Goal: Task Accomplishment & Management: Complete application form

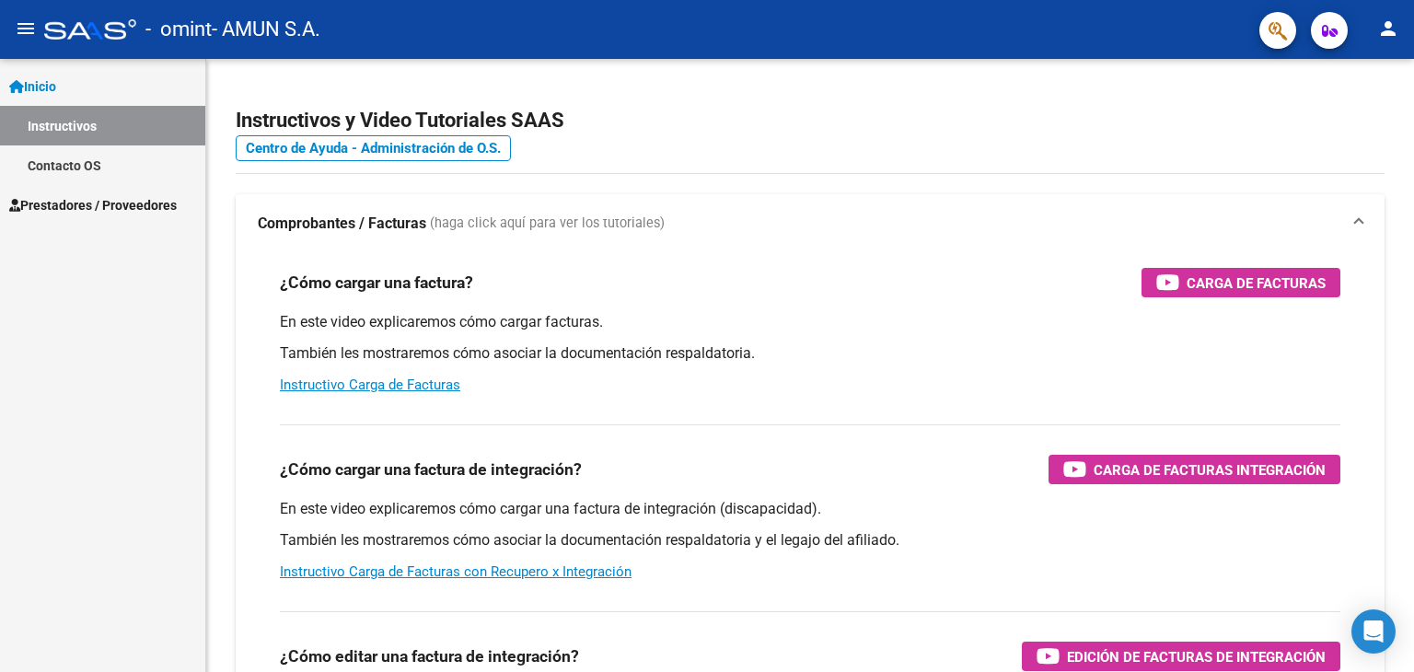
click at [81, 201] on span "Prestadores / Proveedores" at bounding box center [93, 205] width 168 height 20
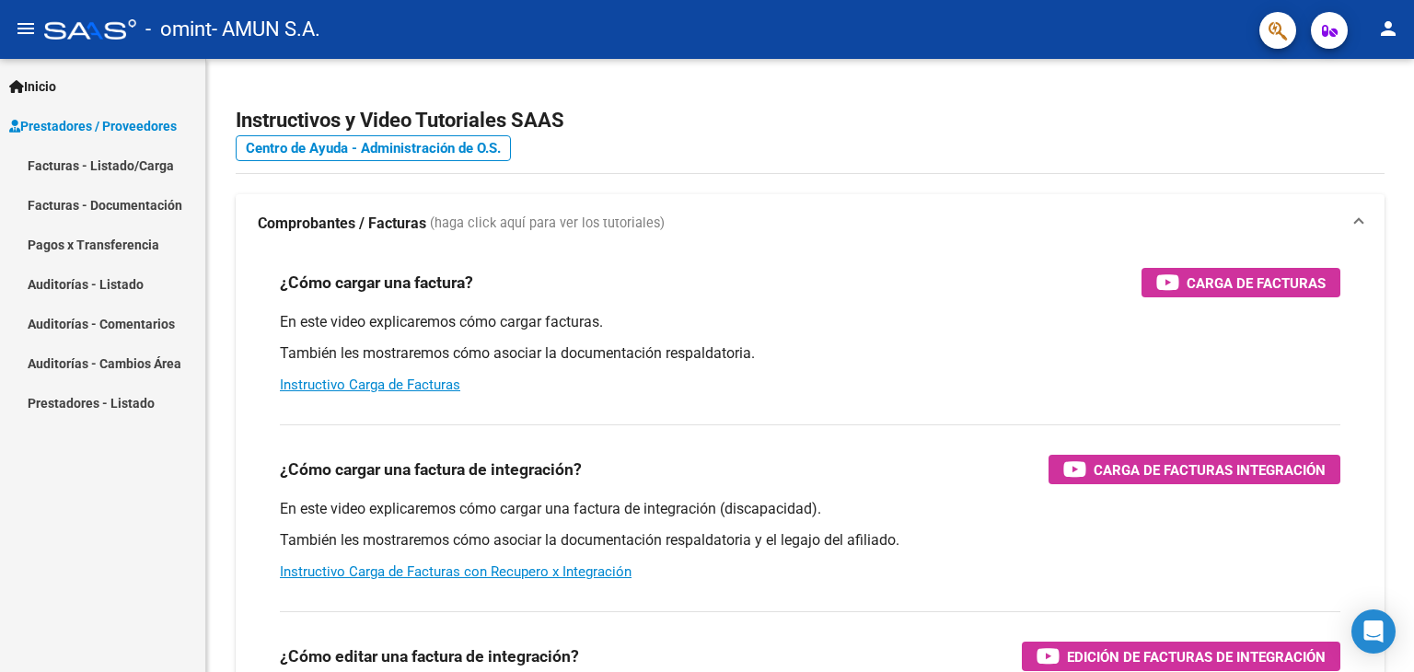
click at [136, 161] on link "Facturas - Listado/Carga" at bounding box center [102, 165] width 205 height 40
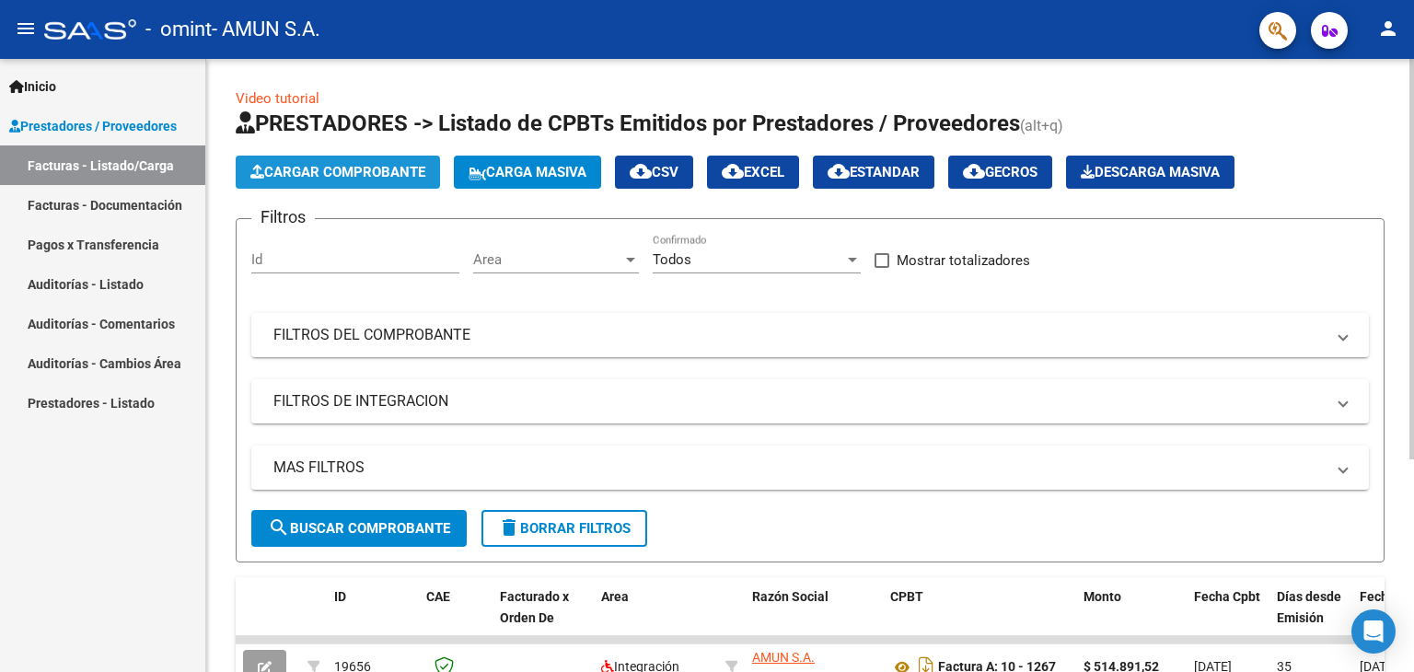
click at [375, 173] on span "Cargar Comprobante" at bounding box center [337, 172] width 175 height 17
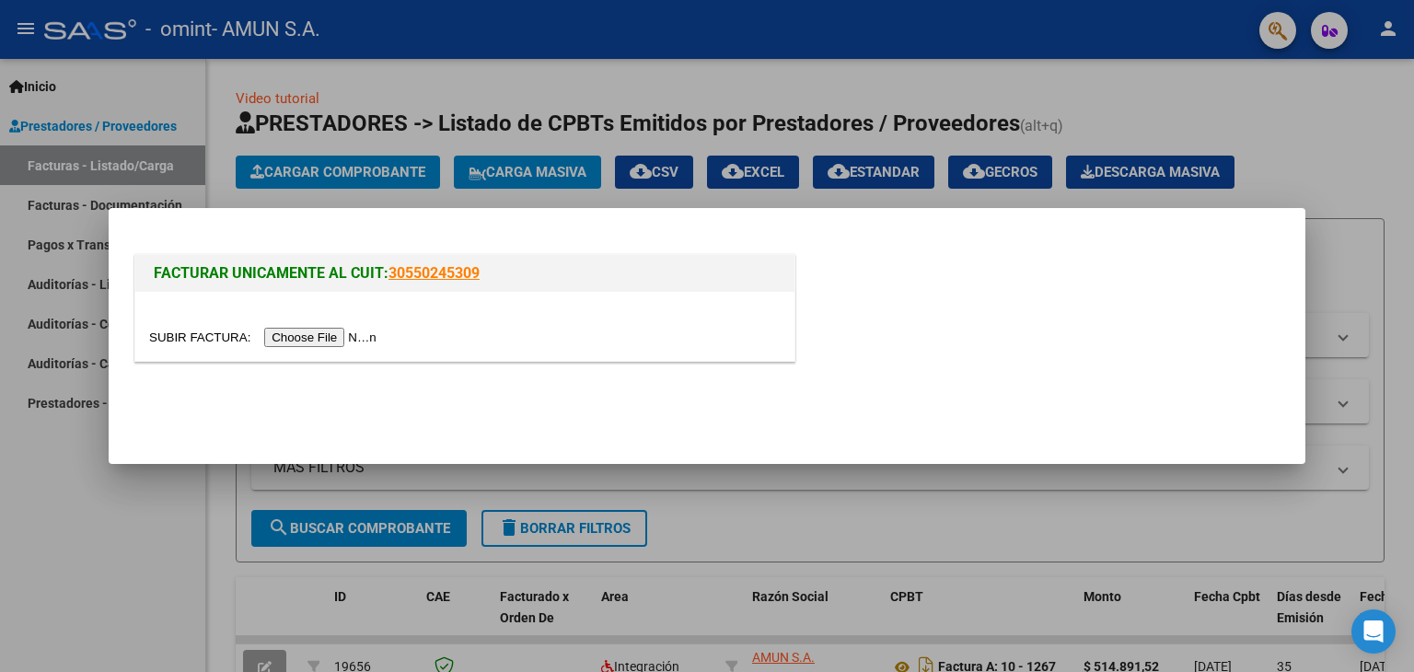
click at [340, 340] on input "file" at bounding box center [265, 337] width 233 height 19
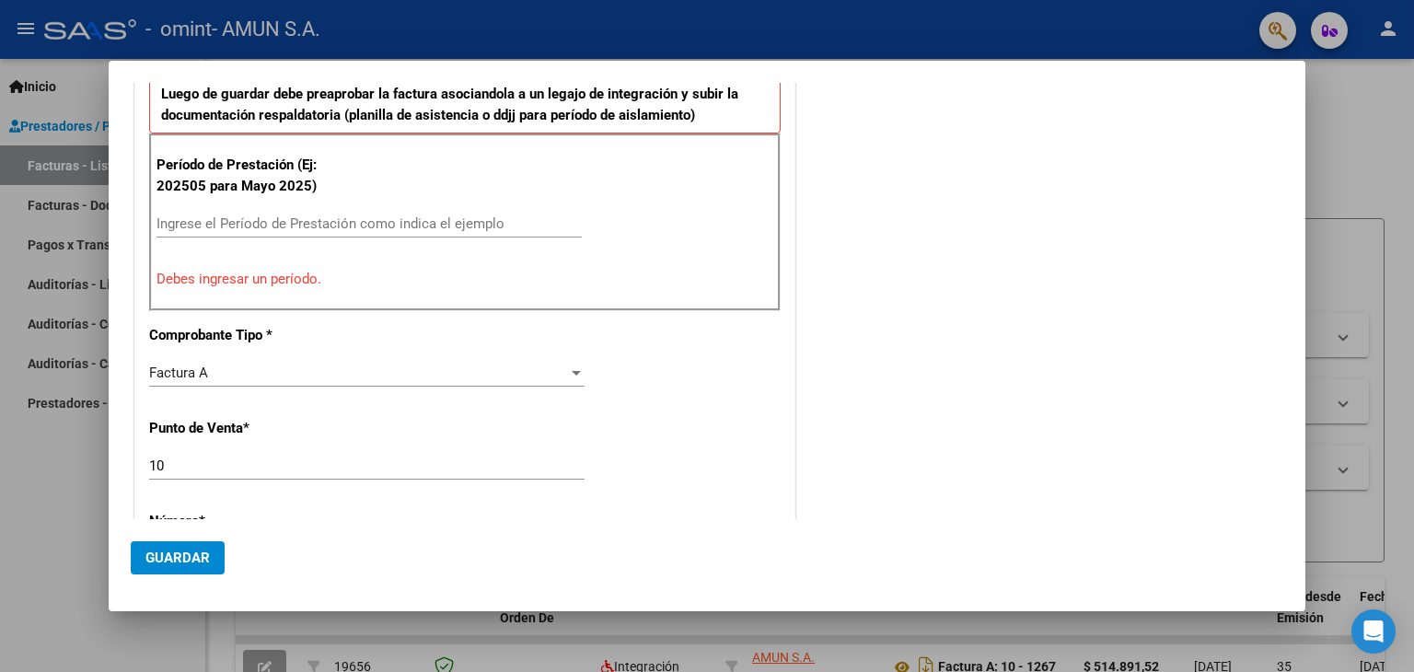
scroll to position [460, 0]
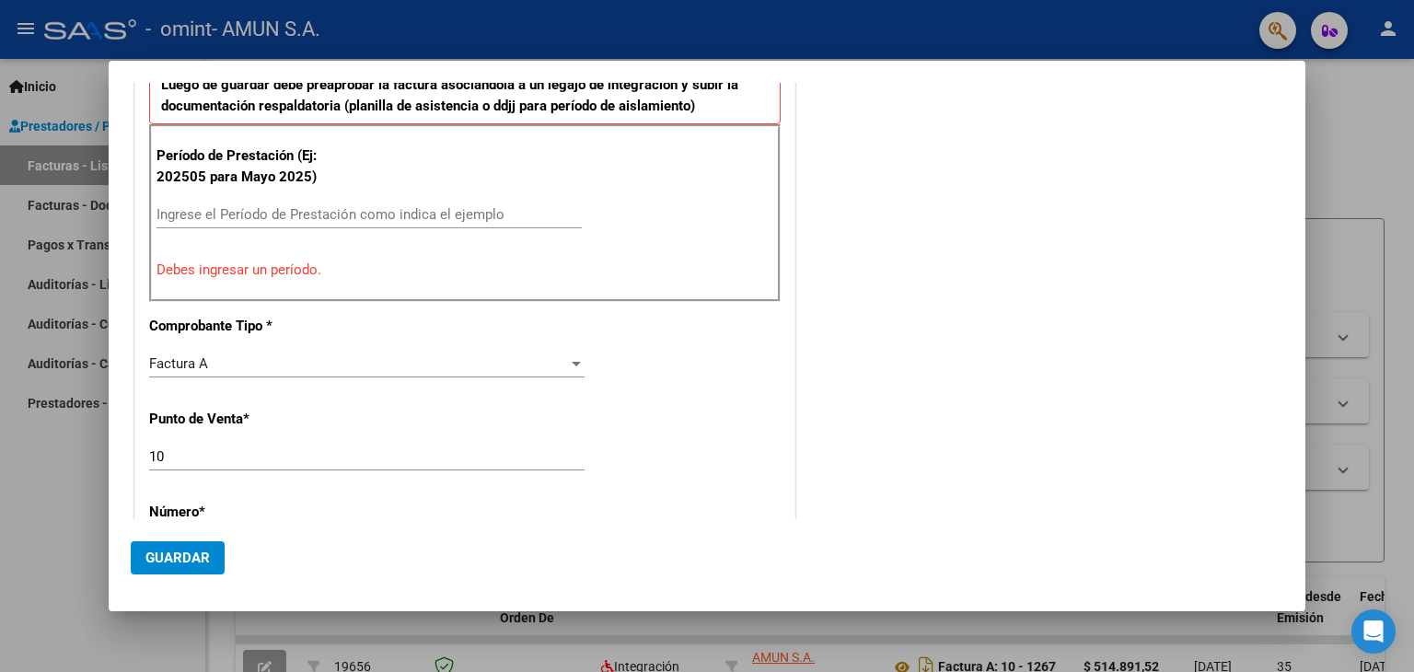
click at [228, 217] on input "Ingrese el Período de Prestación como indica el ejemplo" at bounding box center [368, 214] width 425 height 17
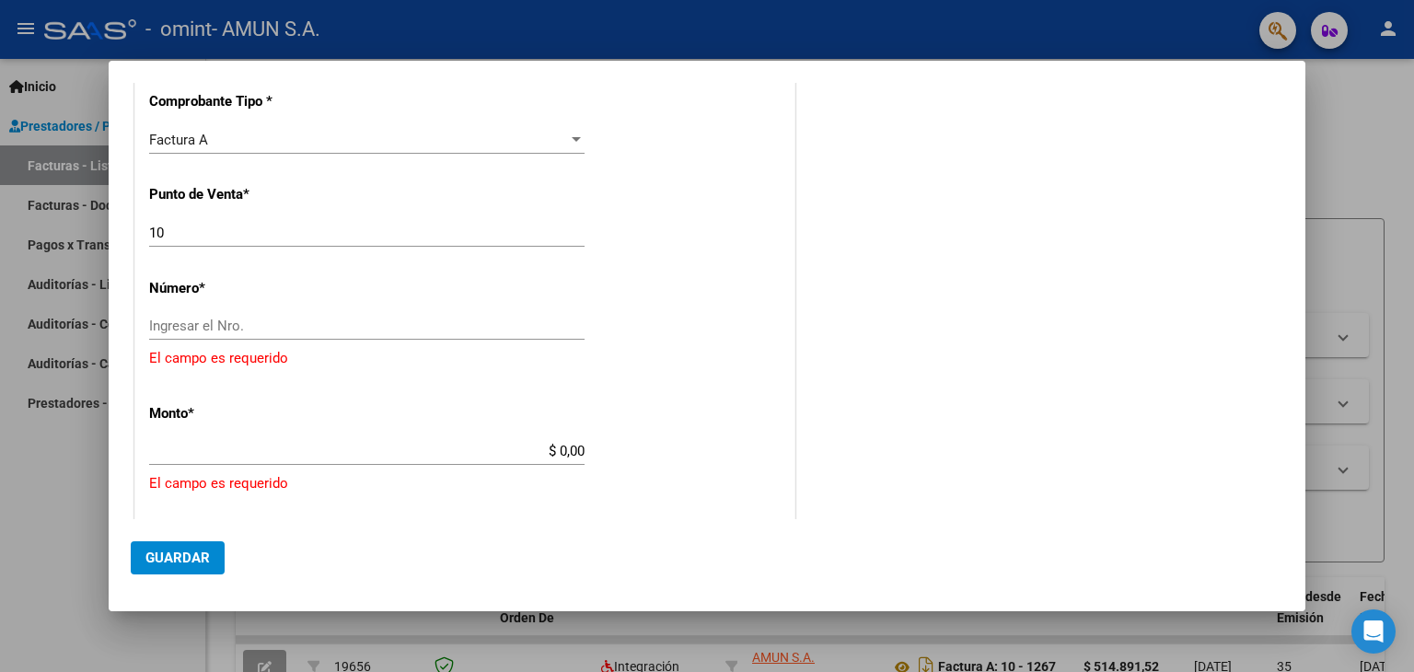
scroll to position [736, 0]
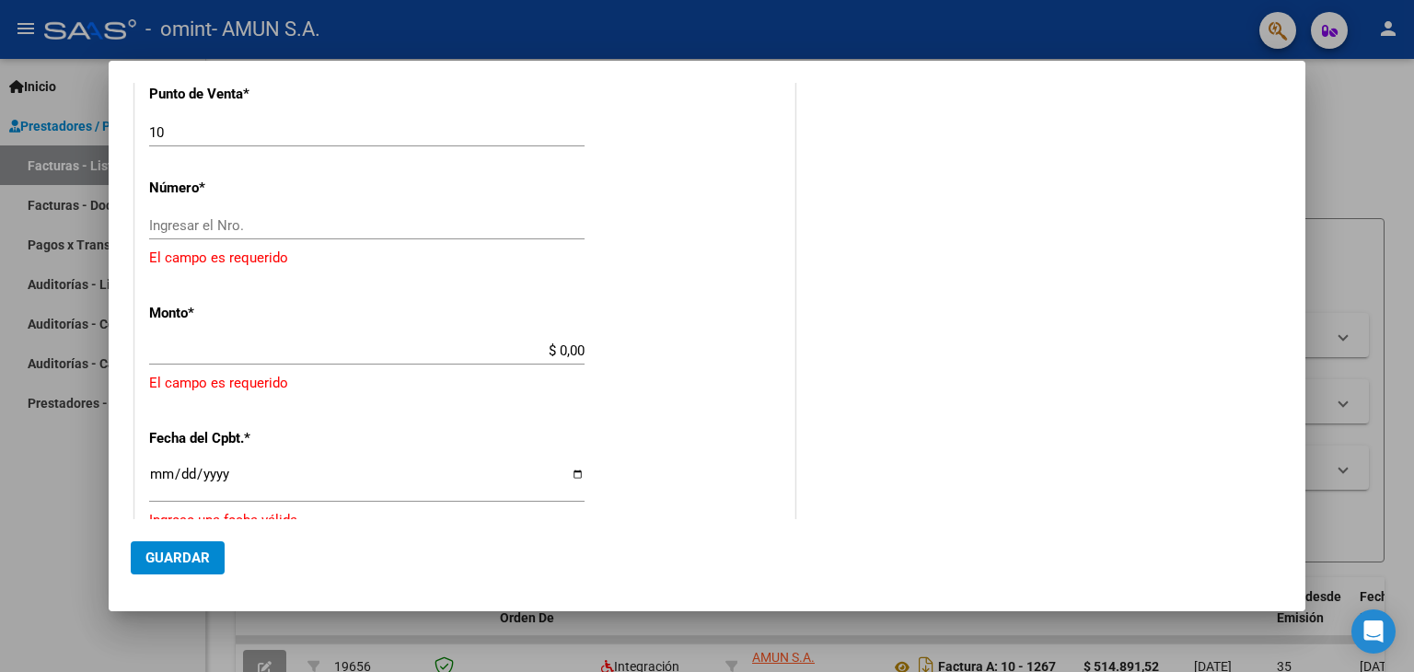
type input "202509"
click at [273, 232] on div "Ingresar el Nro." at bounding box center [366, 226] width 435 height 28
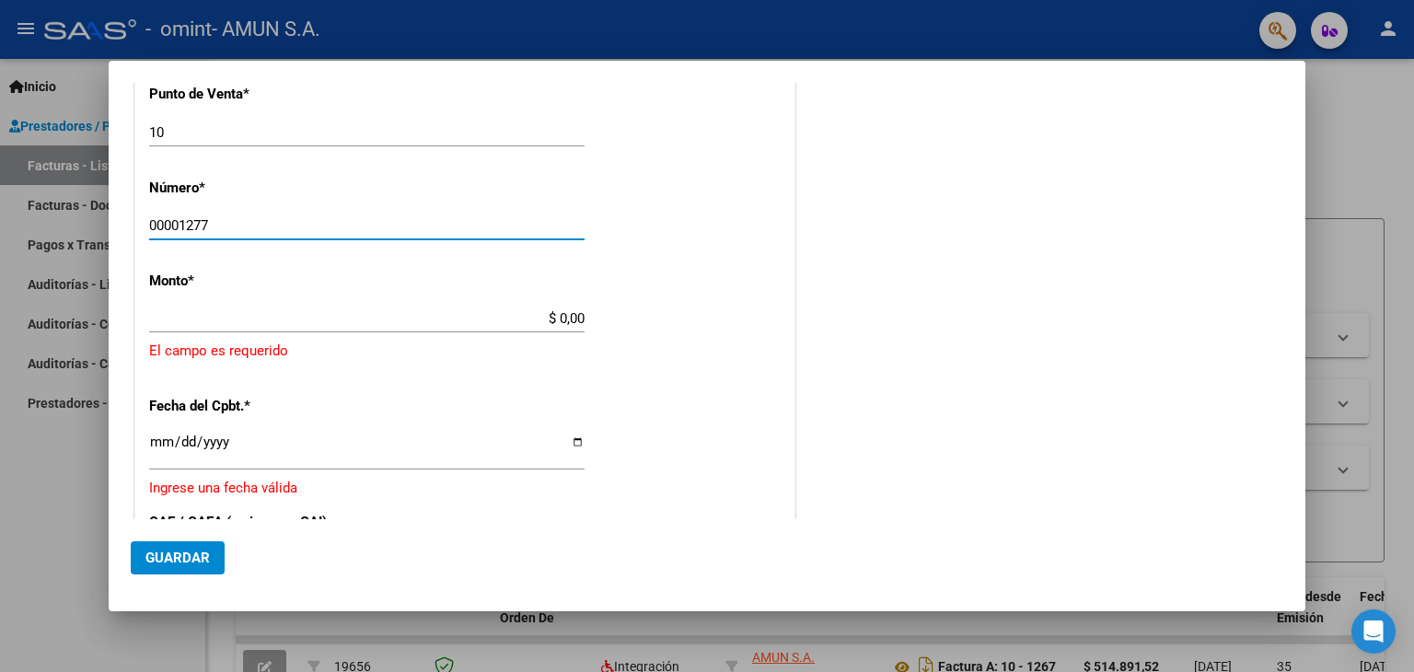
type input "00001277"
click at [578, 314] on input "$ 0,00" at bounding box center [366, 318] width 435 height 17
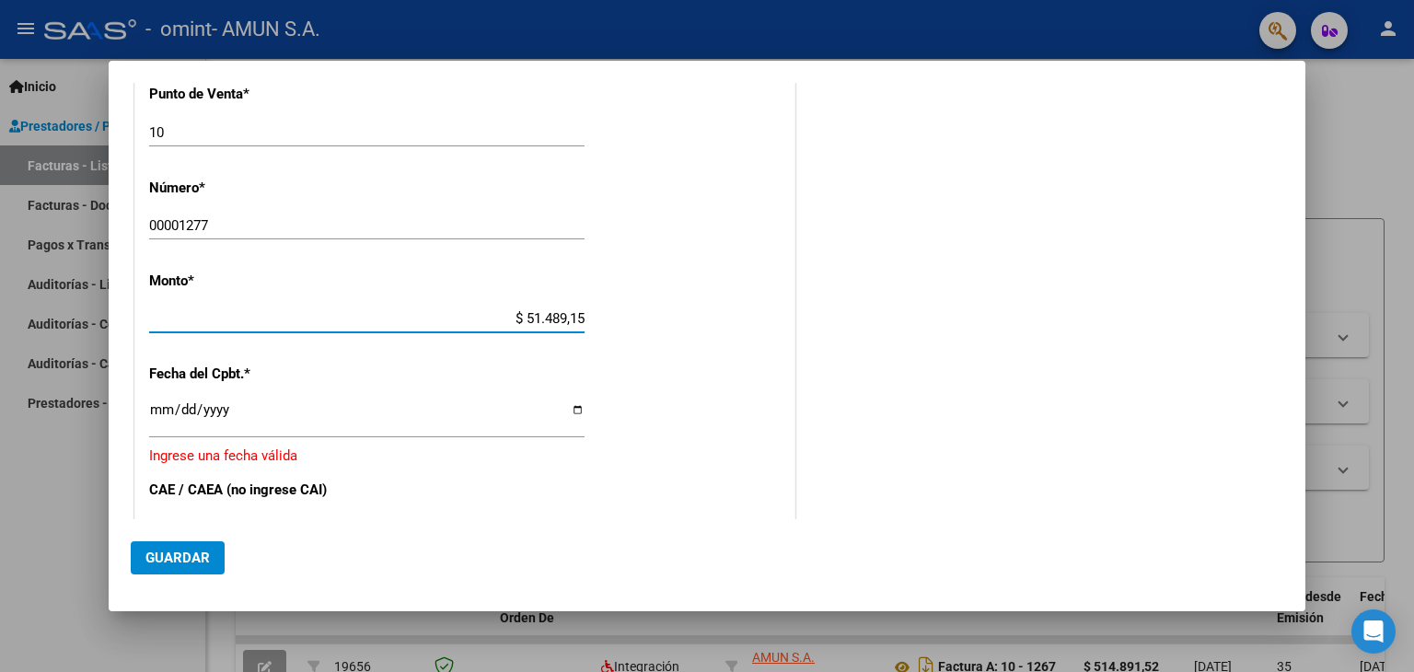
type input "$ 514.891,52"
click at [574, 408] on input "Ingresar la fecha" at bounding box center [366, 416] width 435 height 29
type input "[DATE]"
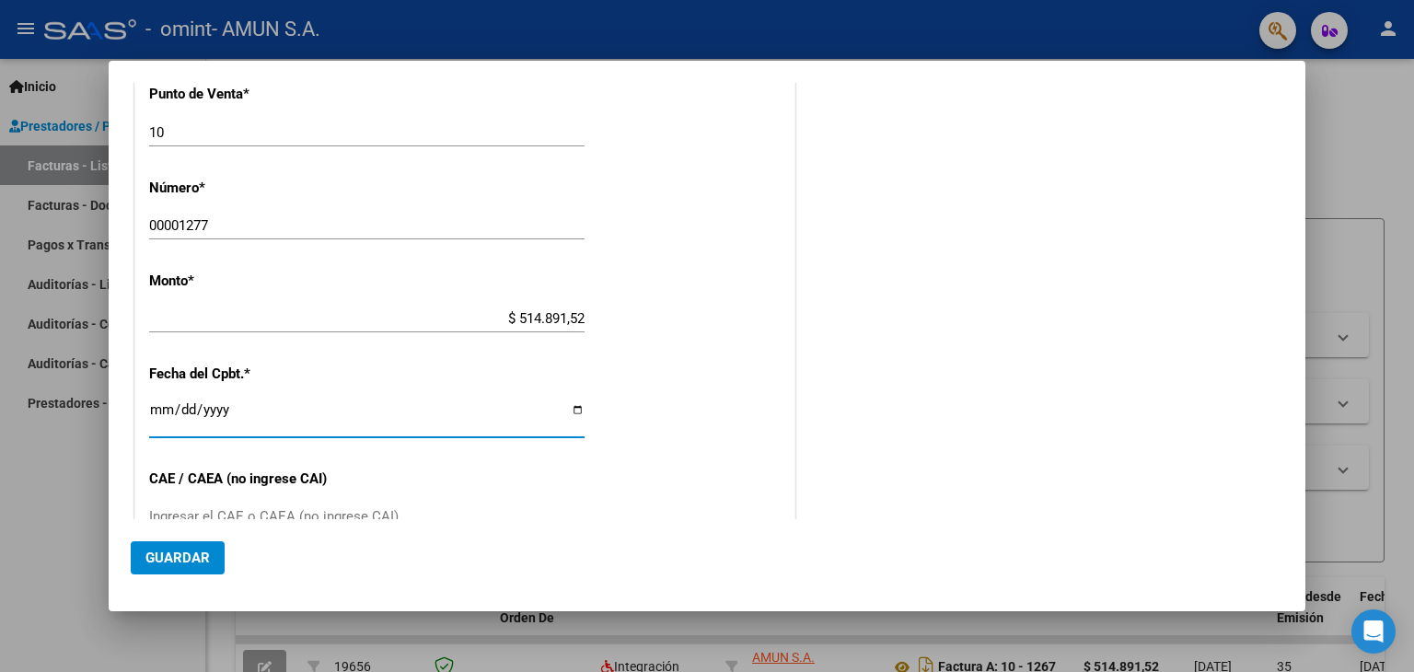
click at [158, 509] on input "Ingresar el CAE o CAEA (no ingrese CAI)" at bounding box center [366, 516] width 435 height 17
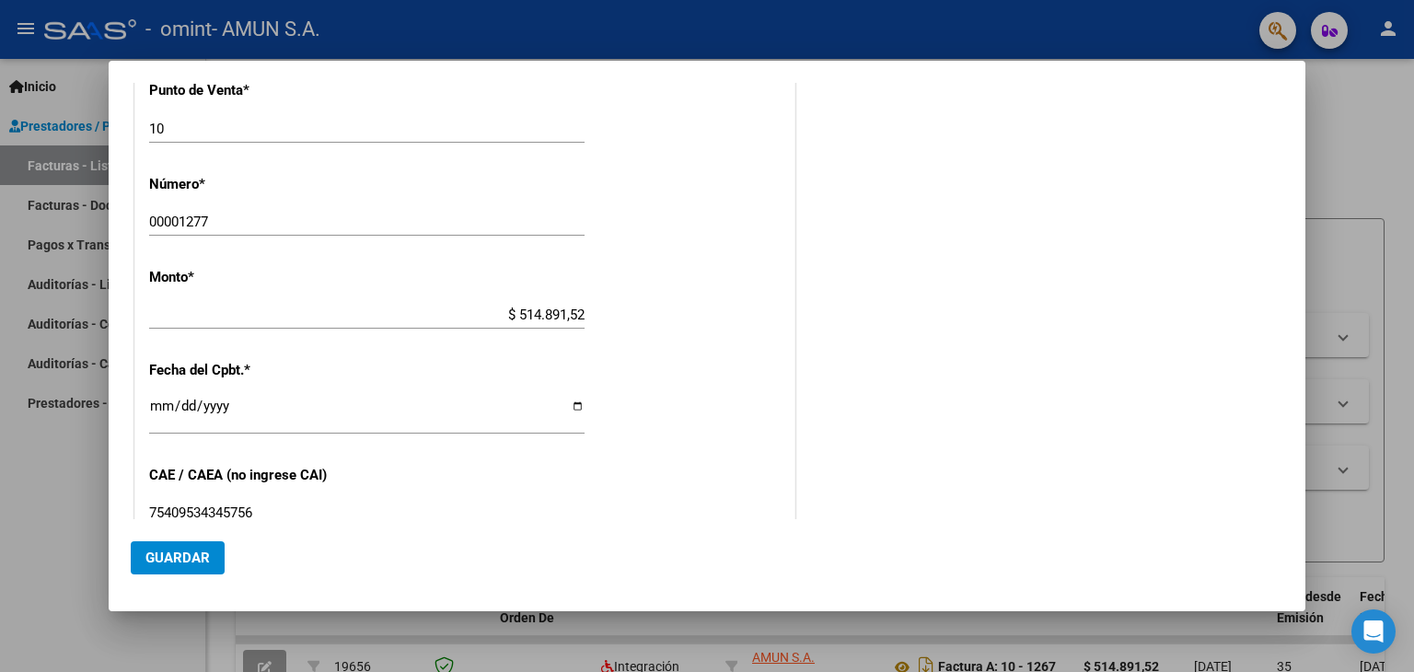
type input "75409534345756"
click at [191, 557] on span "Guardar" at bounding box center [177, 558] width 64 height 17
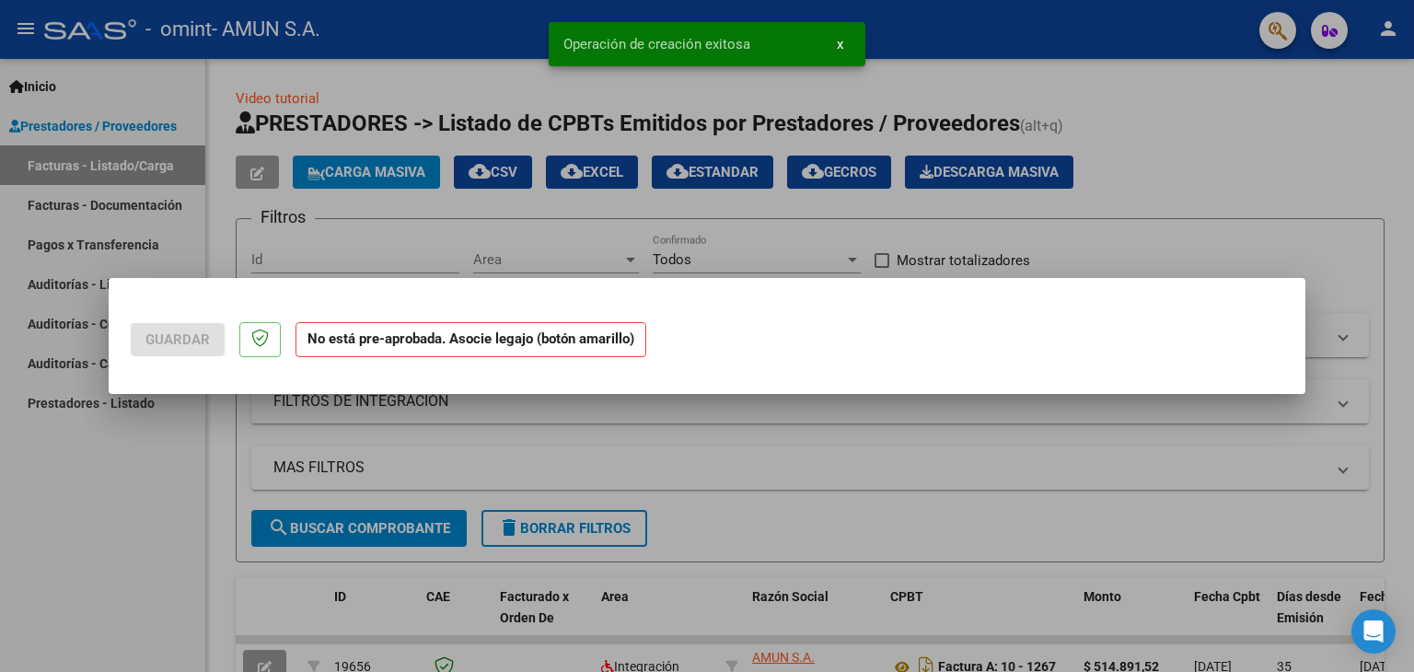
scroll to position [0, 0]
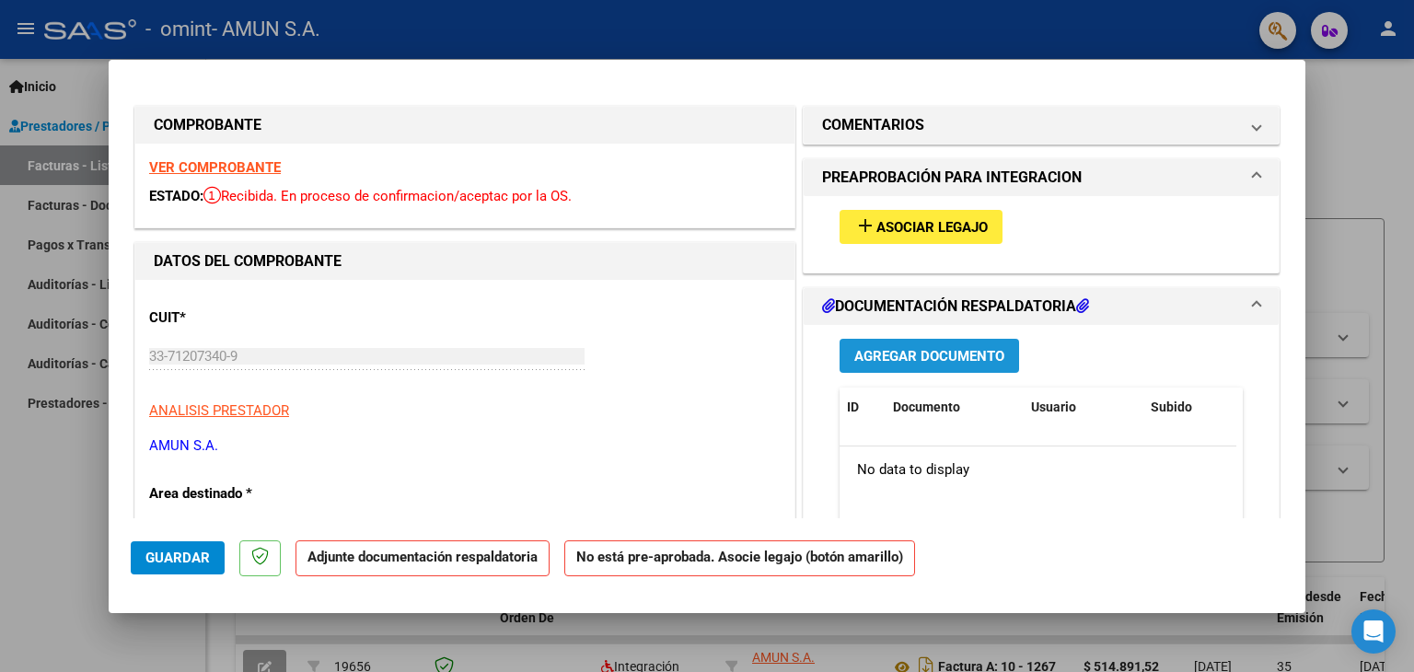
click at [912, 354] on span "Agregar Documento" at bounding box center [929, 356] width 150 height 17
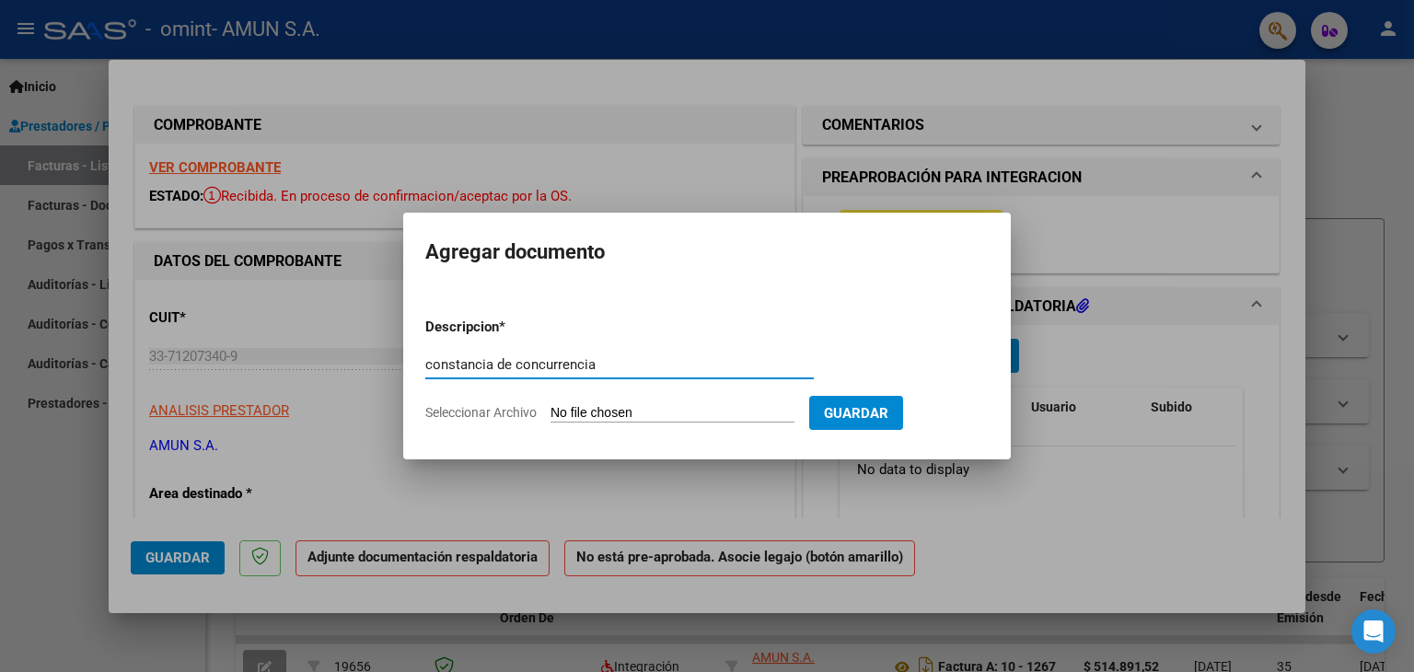
type input "constancia de concurrencia"
click at [496, 410] on span "Seleccionar Archivo" at bounding box center [480, 412] width 111 height 15
click at [550, 410] on input "Seleccionar Archivo" at bounding box center [672, 413] width 244 height 17
type input "C:\fakepath\Constancia de concurrencia.pdf"
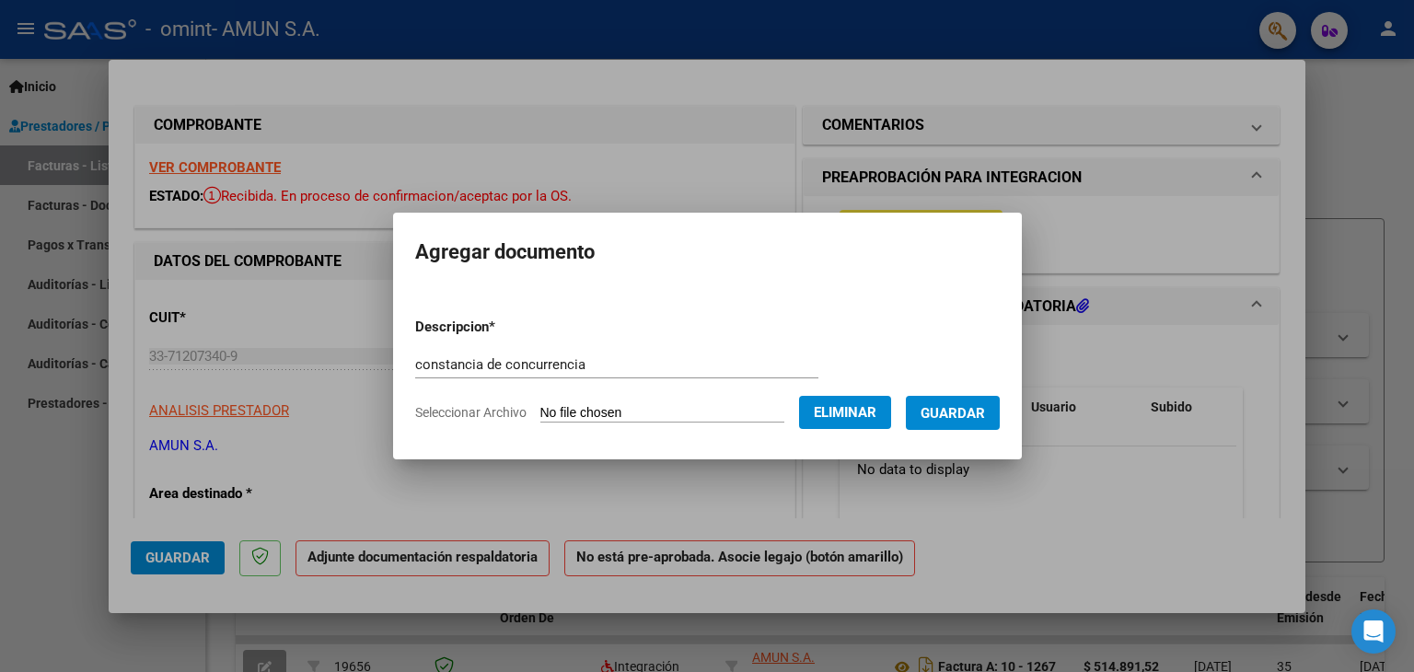
click at [964, 409] on span "Guardar" at bounding box center [952, 413] width 64 height 17
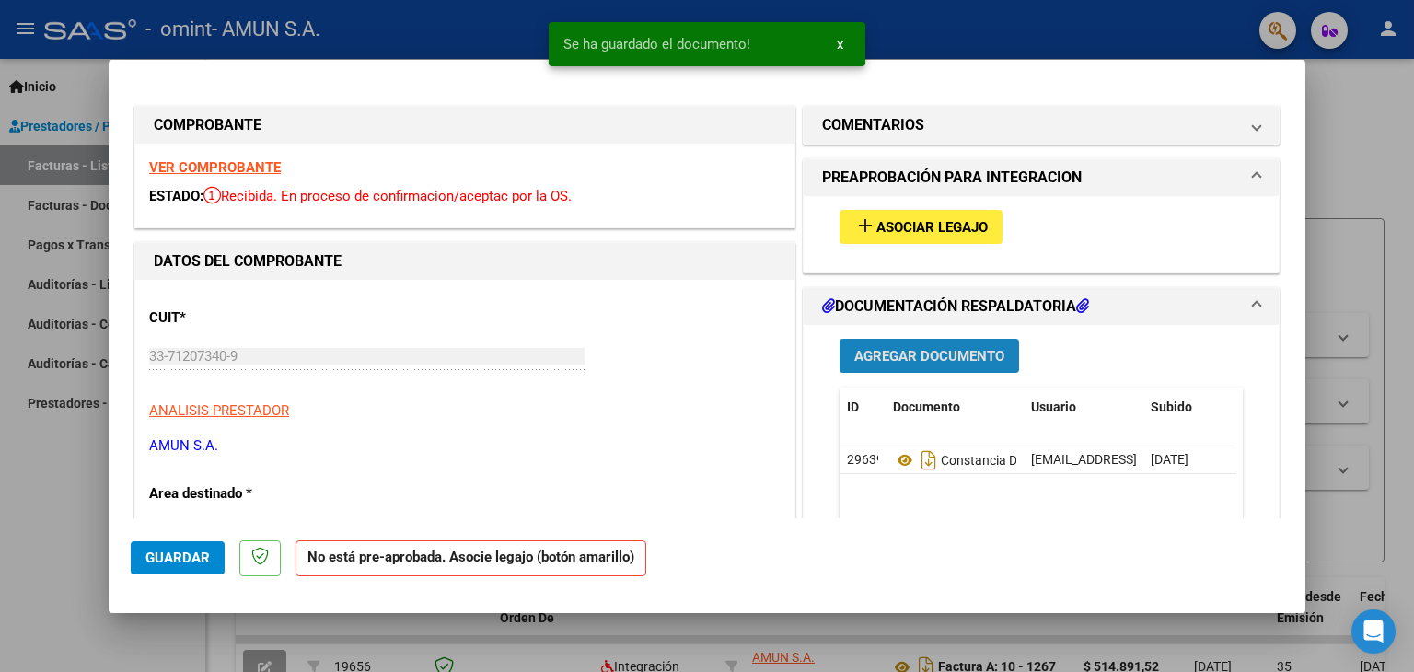
click at [908, 350] on span "Agregar Documento" at bounding box center [929, 356] width 150 height 17
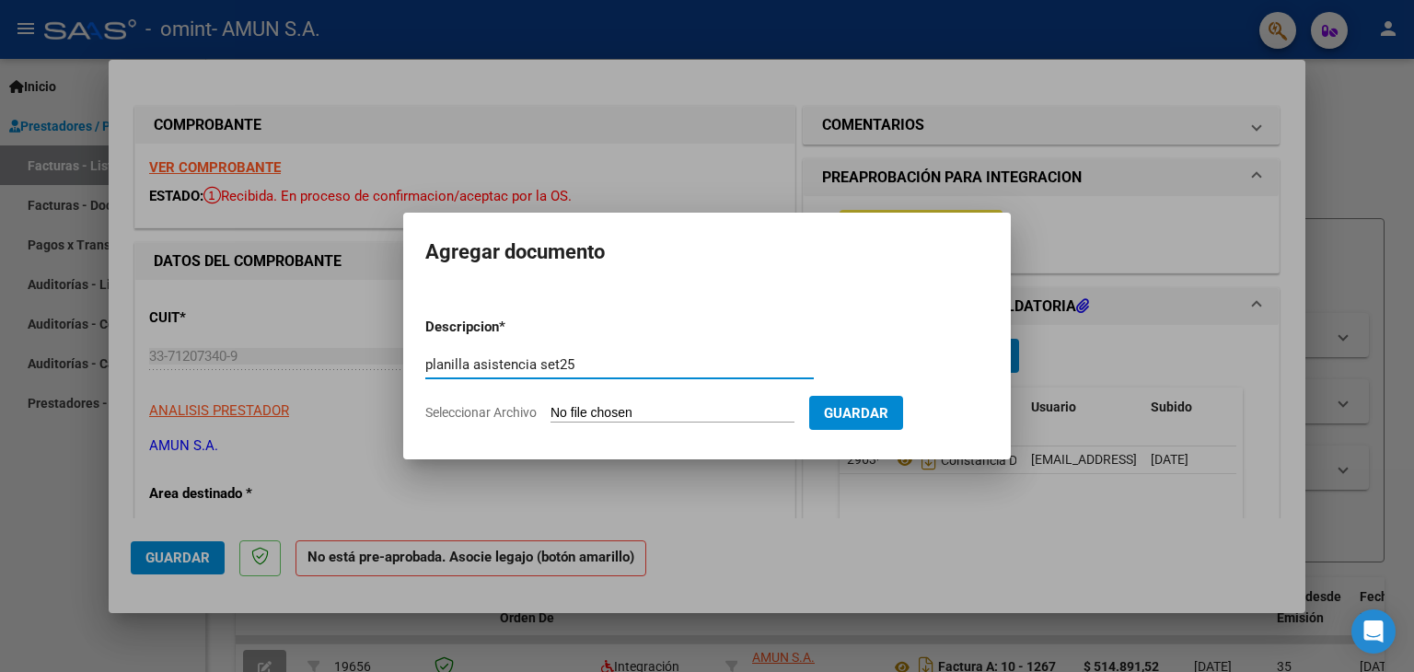
type input "planilla asistencia set25"
click at [488, 410] on span "Seleccionar Archivo" at bounding box center [480, 412] width 111 height 15
click at [550, 410] on input "Seleccionar Archivo" at bounding box center [672, 413] width 244 height 17
type input "C:\fakepath\Planilla asistencia set25.pdf"
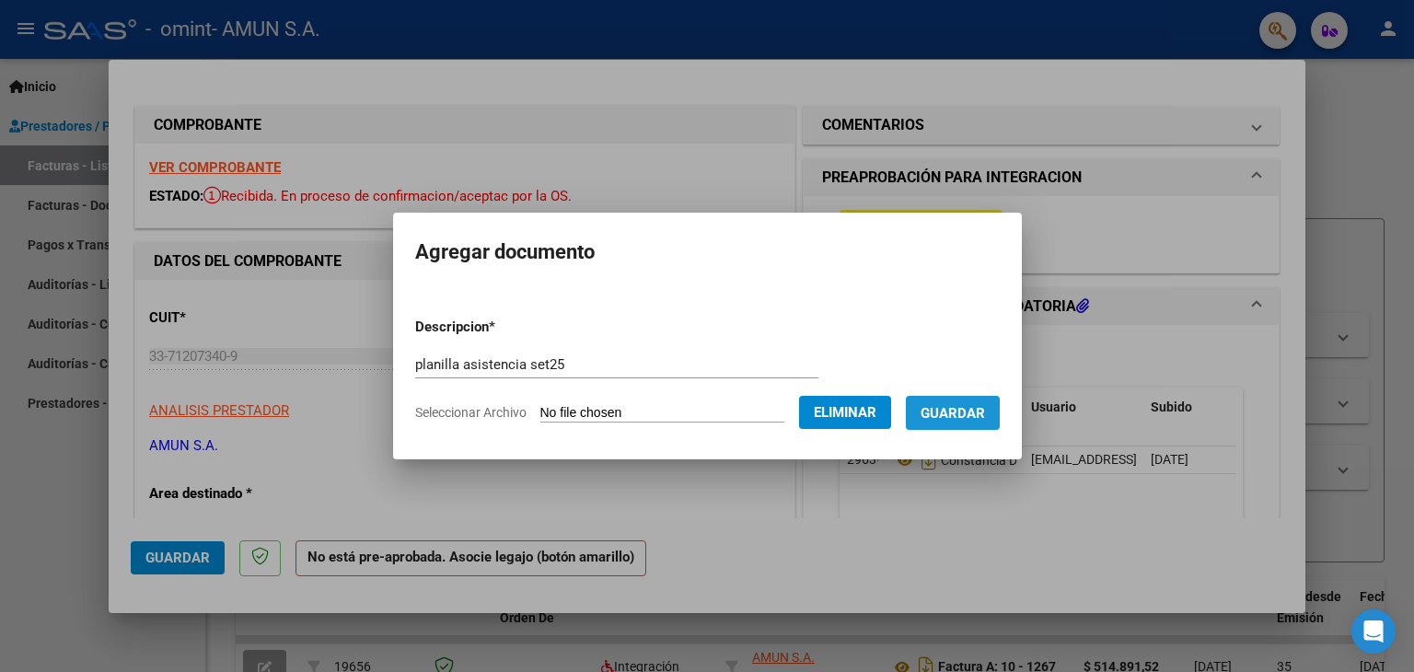
click at [985, 413] on span "Guardar" at bounding box center [952, 413] width 64 height 17
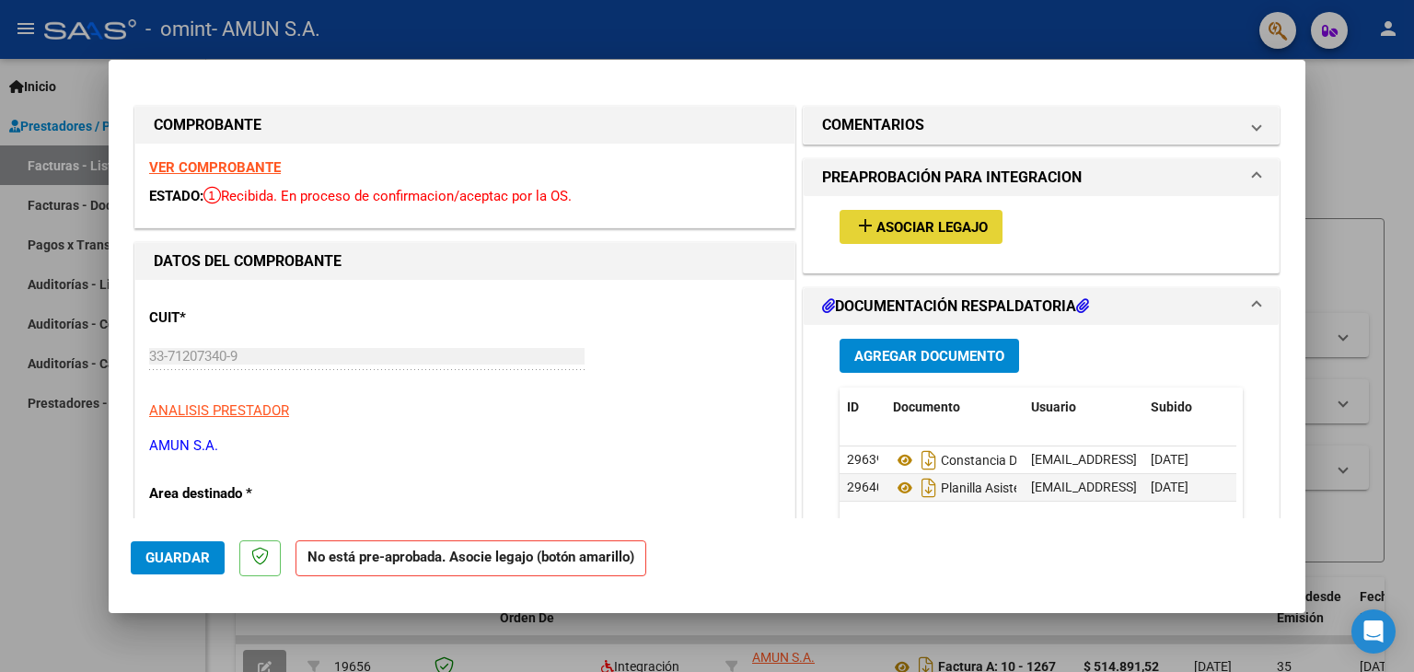
click at [926, 221] on span "Asociar Legajo" at bounding box center [931, 227] width 111 height 17
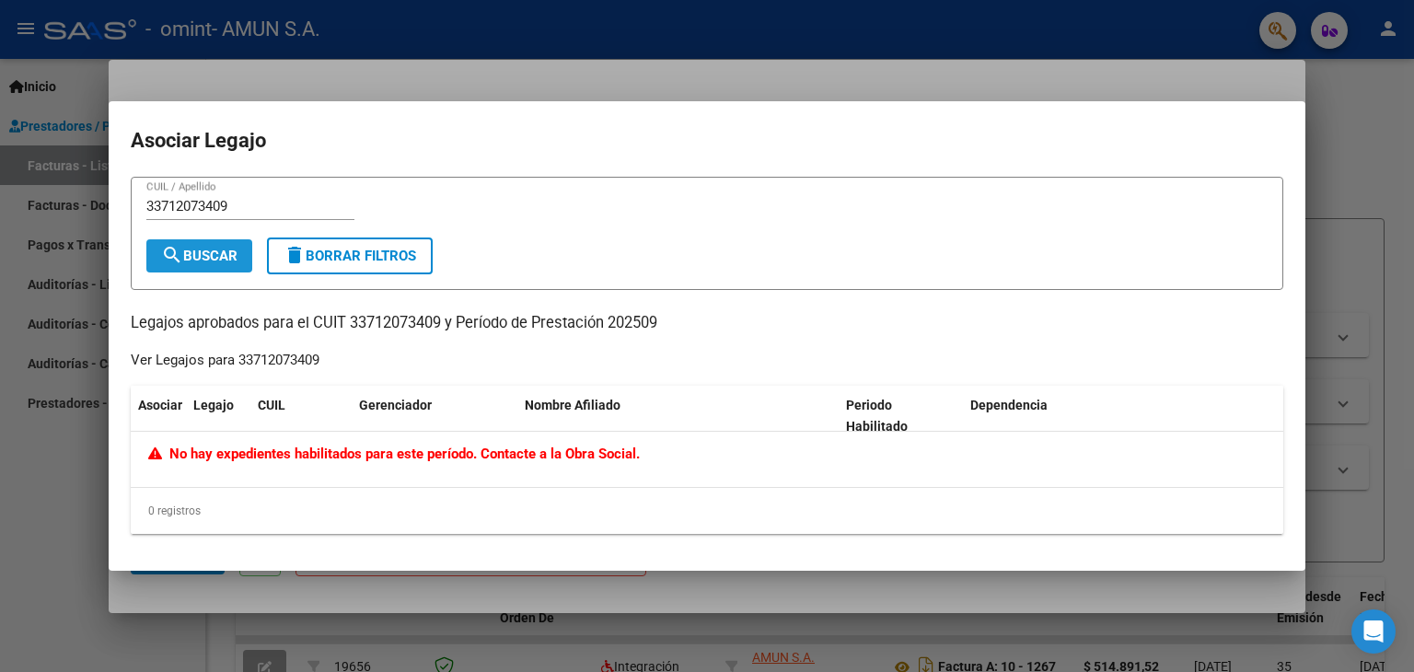
click at [182, 254] on span "search Buscar" at bounding box center [199, 256] width 76 height 17
click at [231, 205] on input "33712073409" at bounding box center [250, 206] width 208 height 17
type input "3"
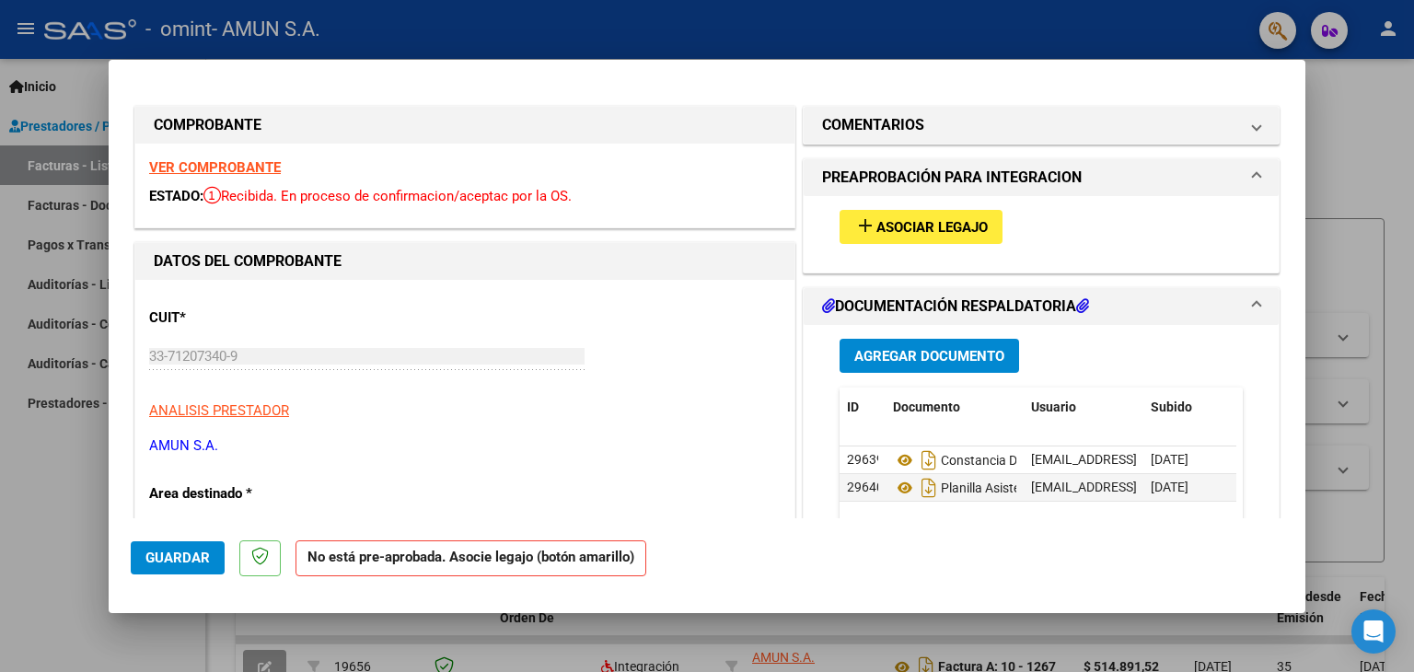
click at [1253, 173] on span at bounding box center [1256, 178] width 7 height 22
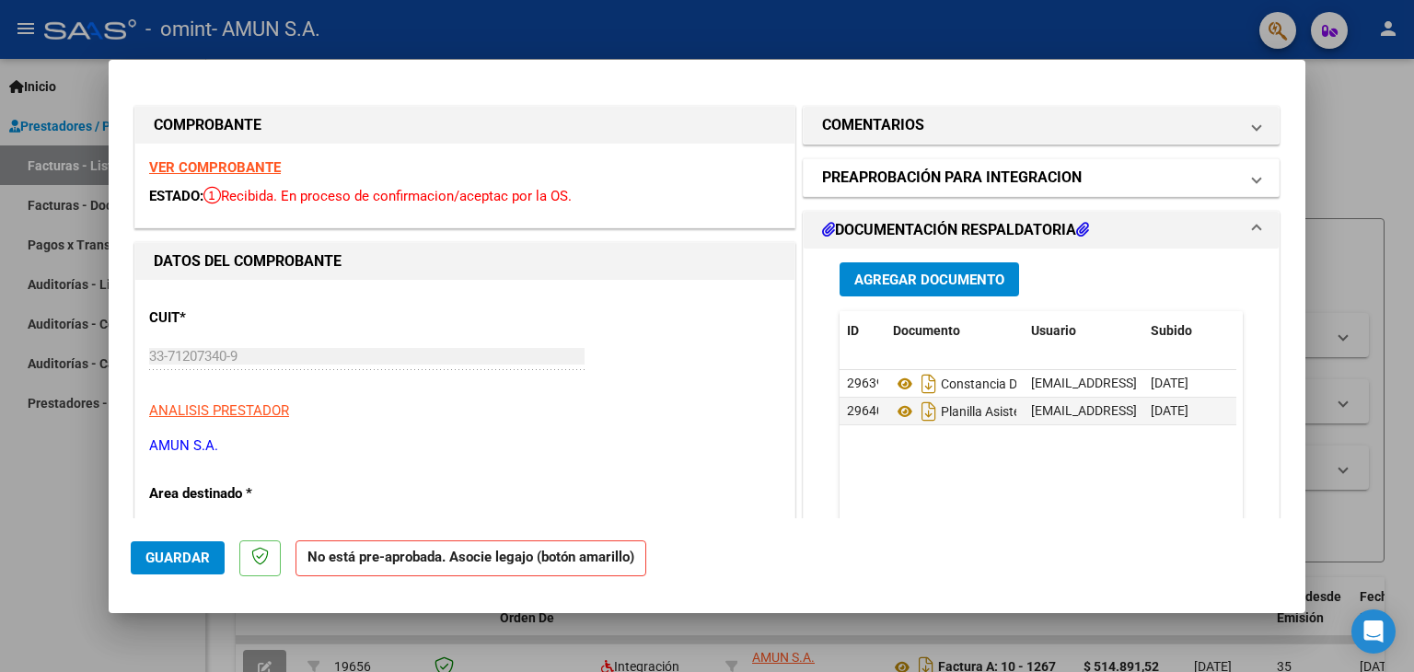
click at [1253, 173] on span at bounding box center [1256, 178] width 7 height 22
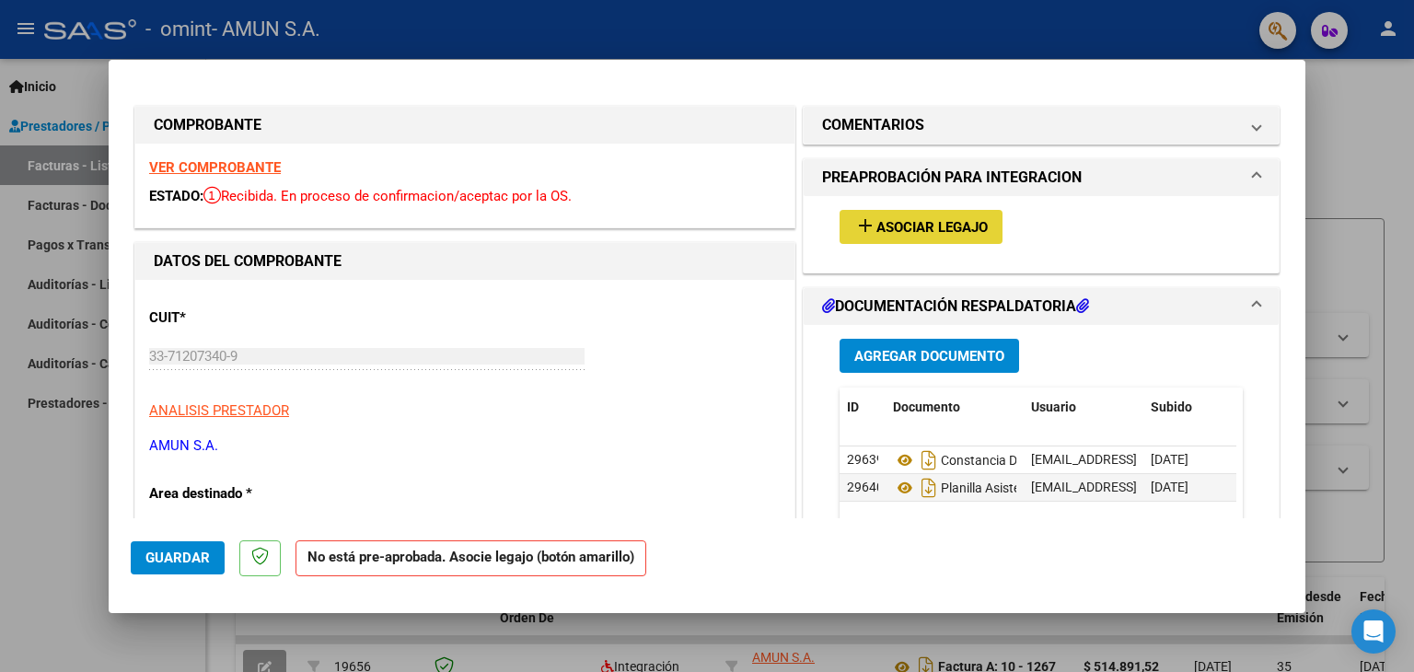
click at [876, 227] on span "Asociar Legajo" at bounding box center [931, 227] width 111 height 17
click at [156, 550] on span "Guardar" at bounding box center [177, 558] width 64 height 17
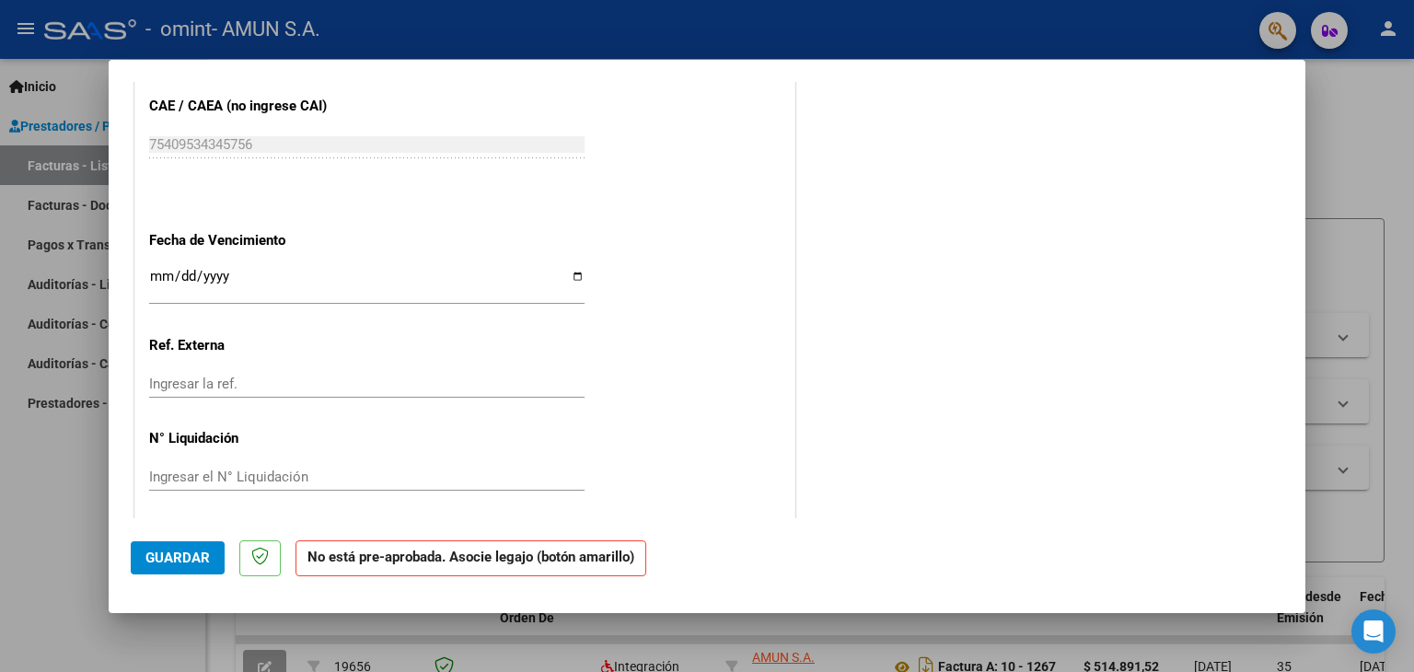
scroll to position [1093, 0]
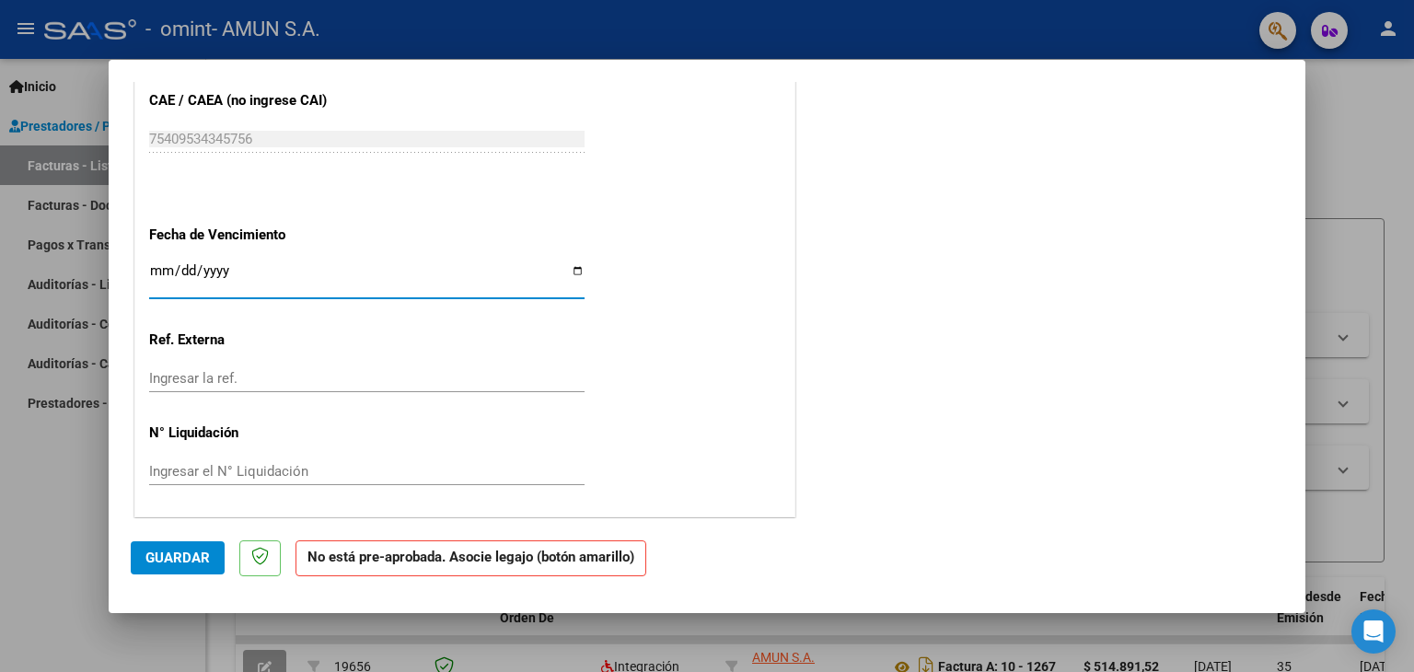
click at [571, 266] on input "Ingresar la fecha" at bounding box center [366, 277] width 435 height 29
type input "[DATE]"
click at [189, 552] on span "Guardar" at bounding box center [177, 558] width 64 height 17
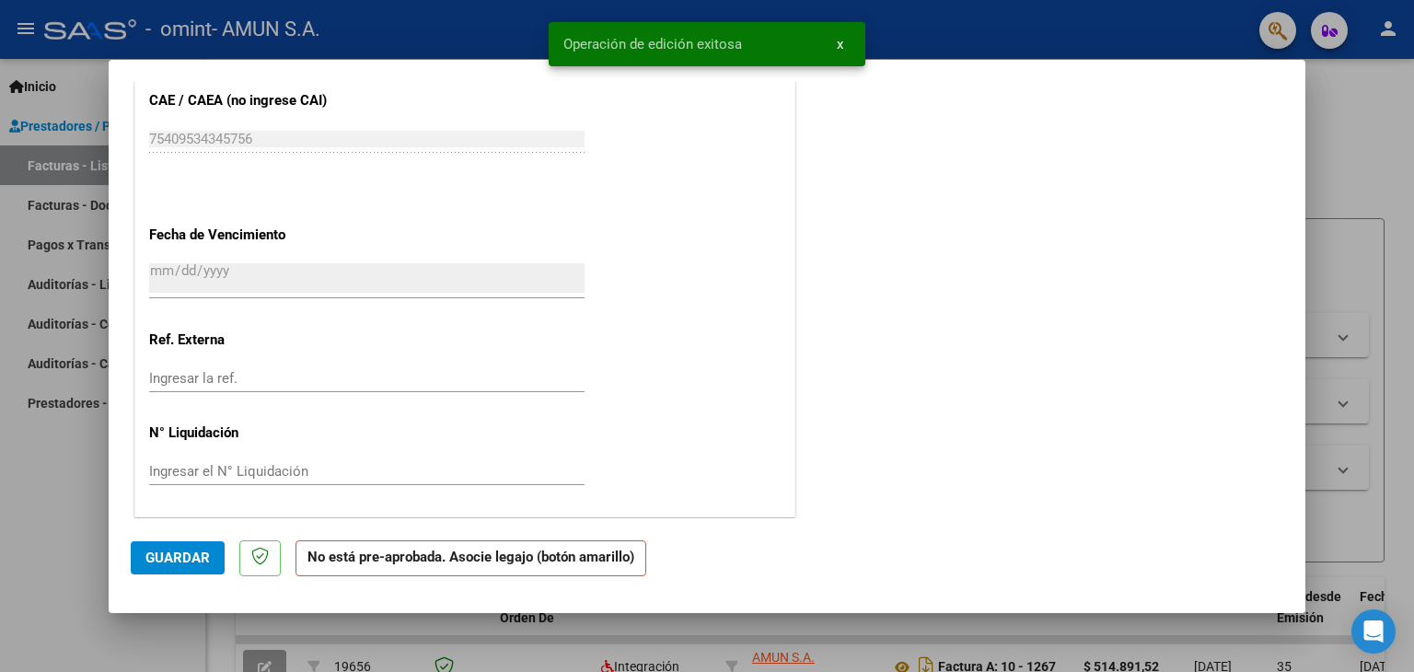
click at [189, 552] on span "Guardar" at bounding box center [177, 558] width 64 height 17
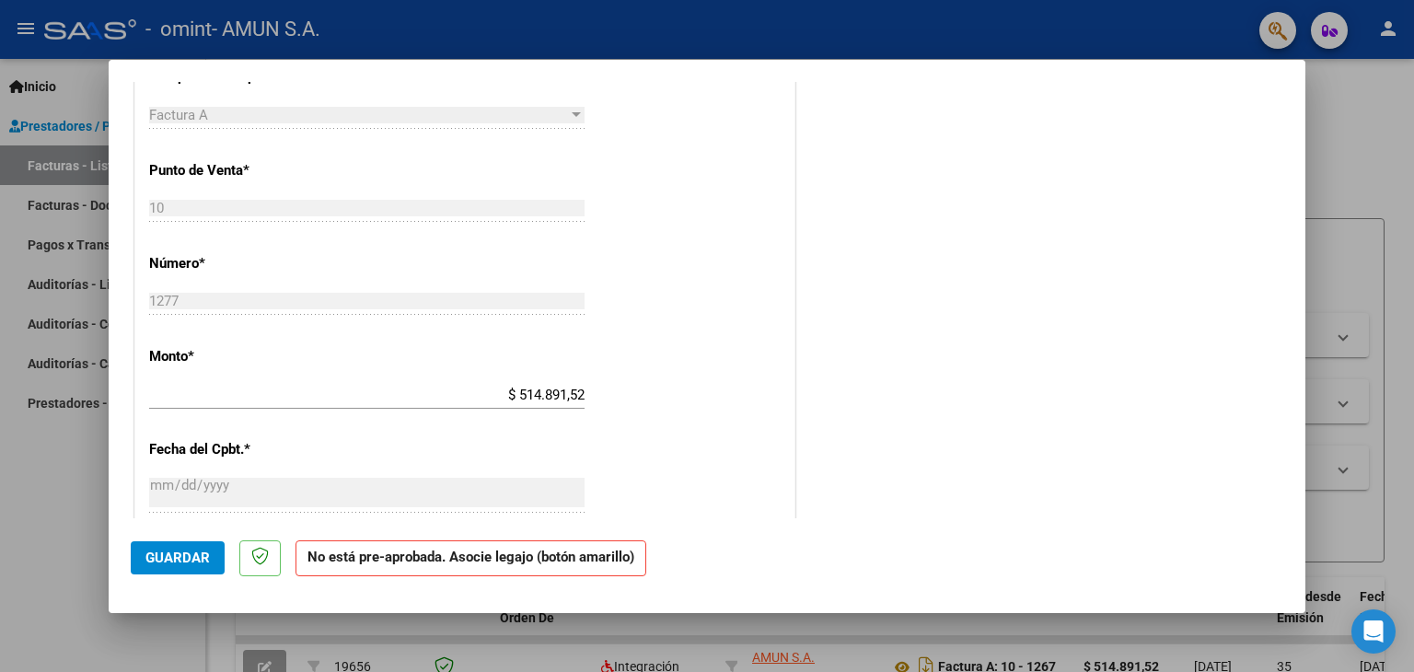
scroll to position [602, 0]
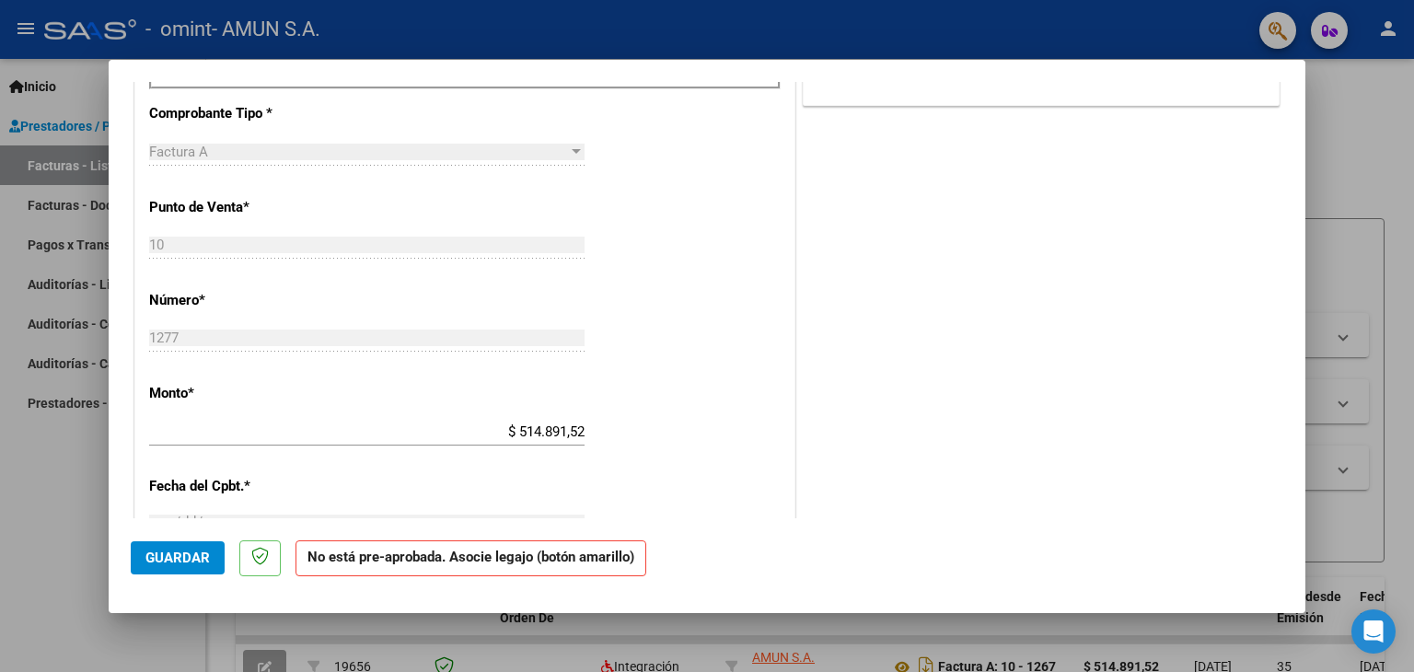
click at [1304, 100] on mat-dialog-content "COMPROBANTE VER COMPROBANTE ESTADO: Recibida. En proceso de confirmacion/acepta…" at bounding box center [707, 300] width 1197 height 437
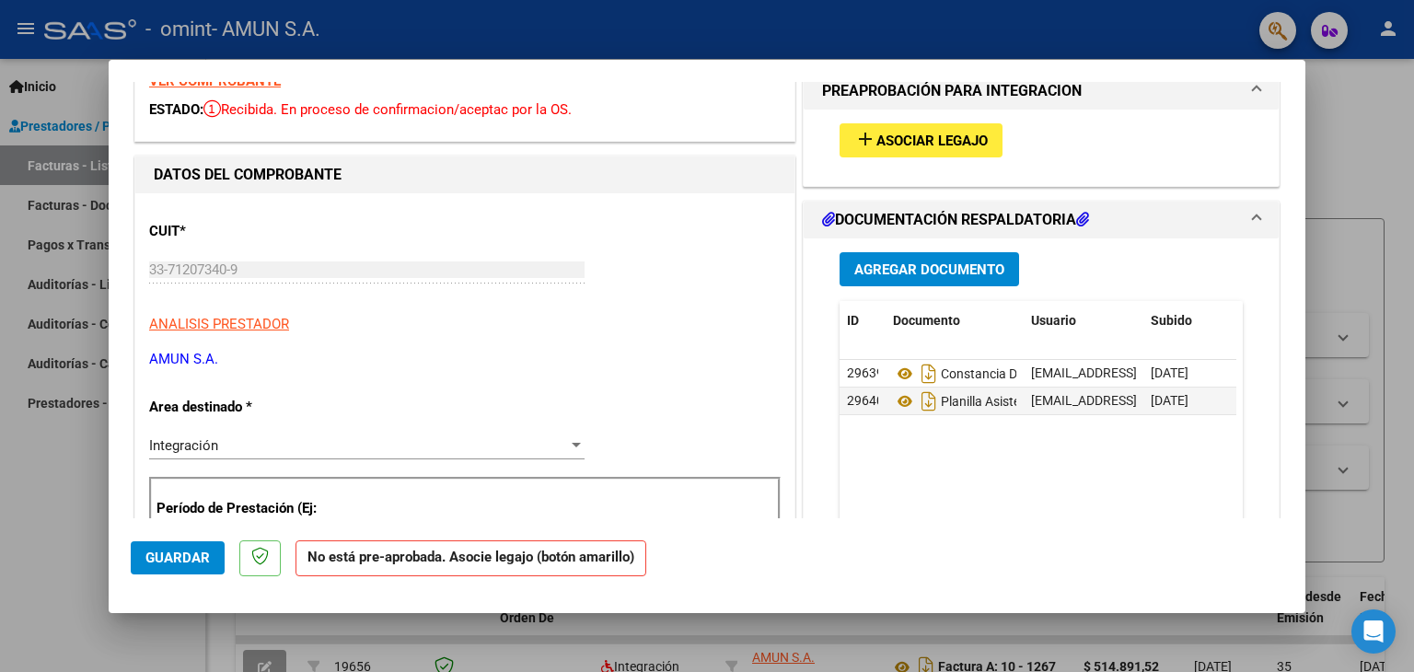
scroll to position [0, 0]
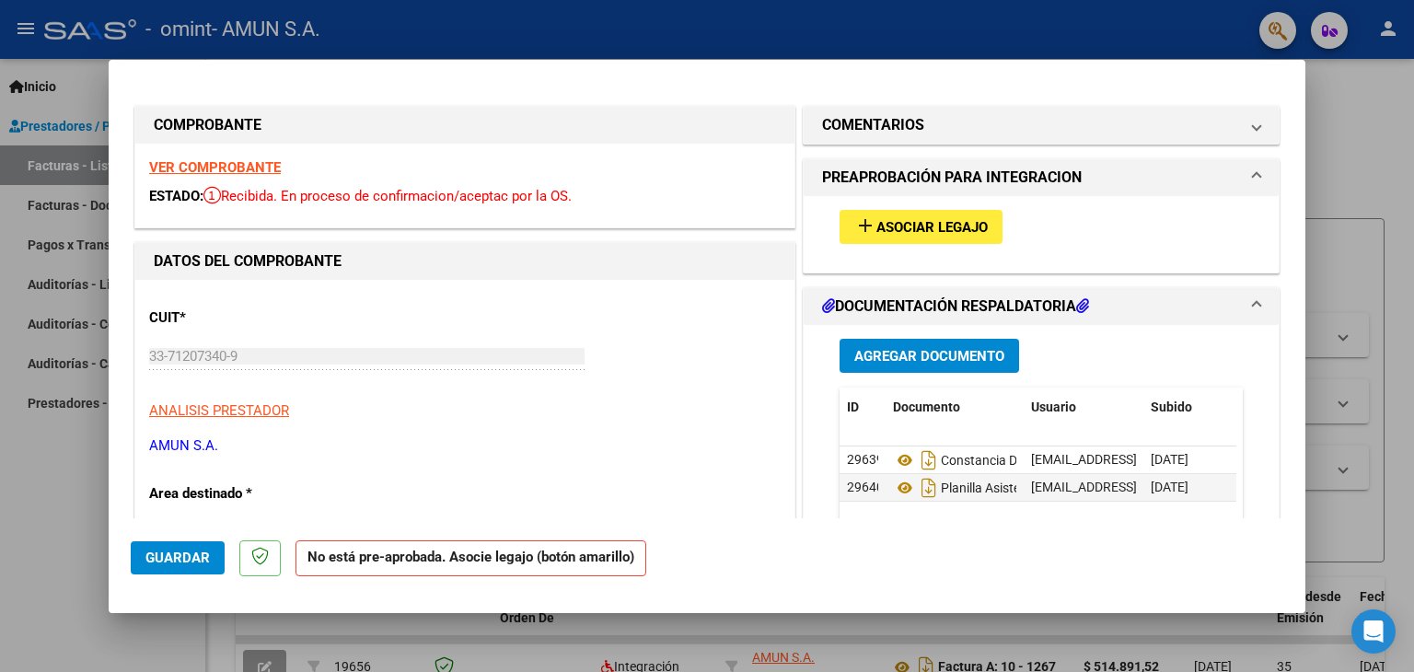
click at [926, 226] on span "Asociar Legajo" at bounding box center [931, 227] width 111 height 17
type input "$ 0,00"
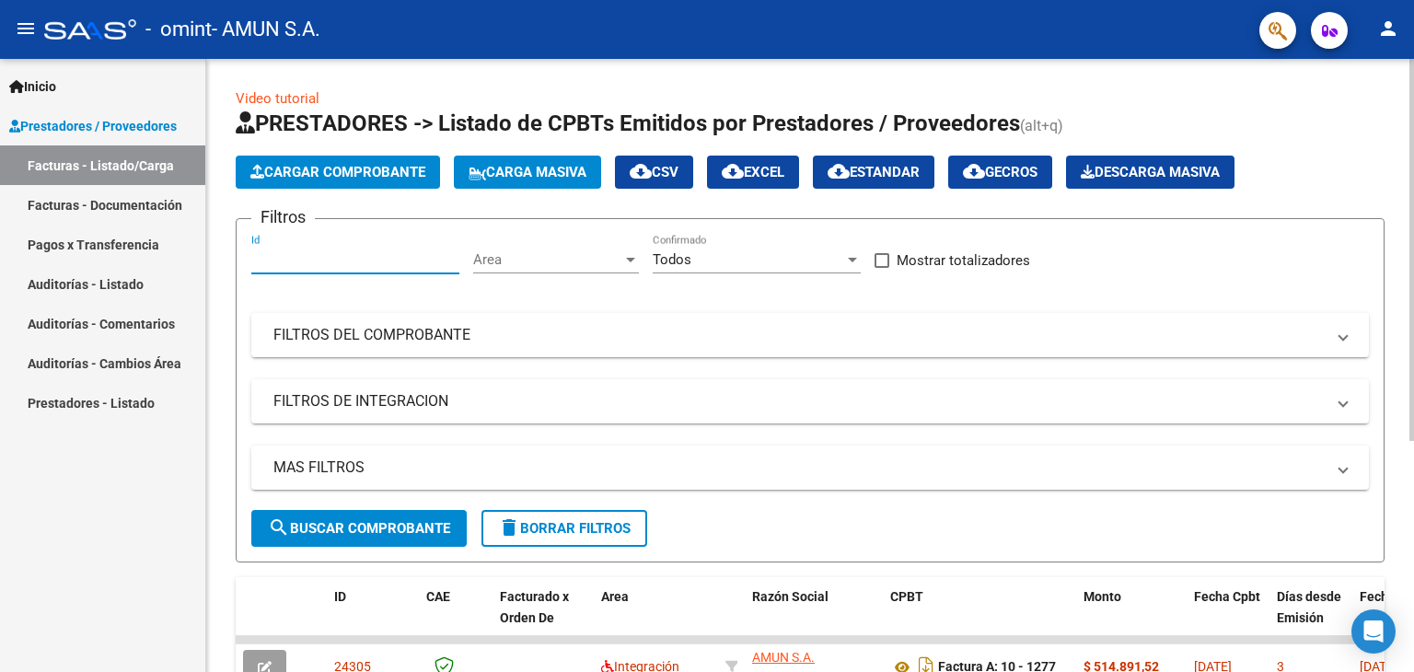
click at [254, 255] on input "Id" at bounding box center [355, 259] width 208 height 17
type input "24305"
click at [630, 258] on div at bounding box center [630, 260] width 9 height 5
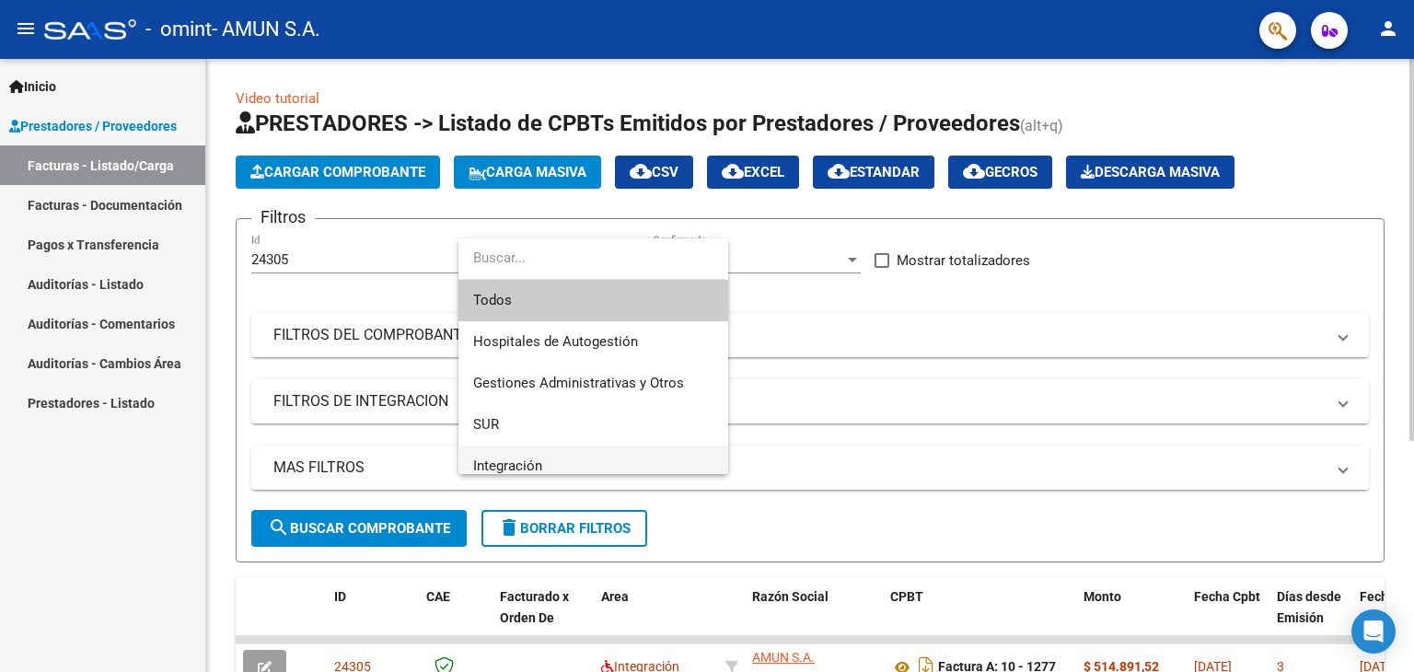
click at [568, 466] on span "Integración" at bounding box center [593, 466] width 240 height 41
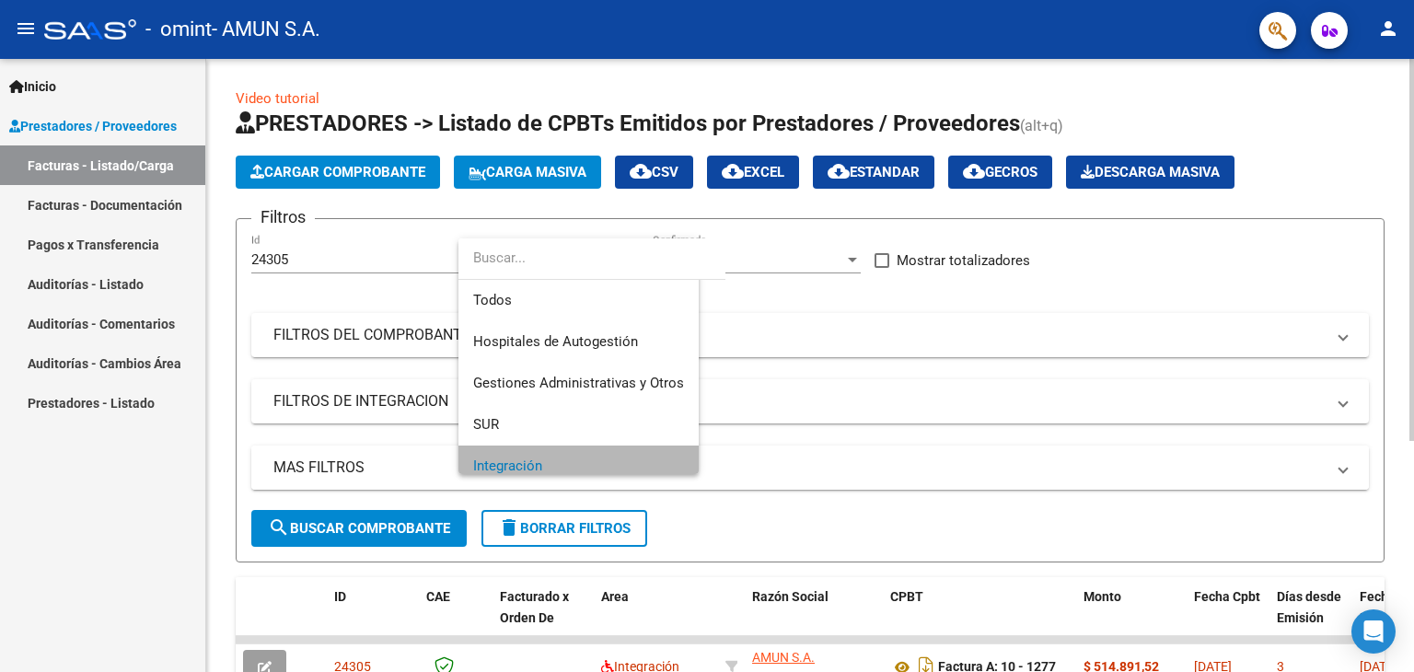
scroll to position [11, 0]
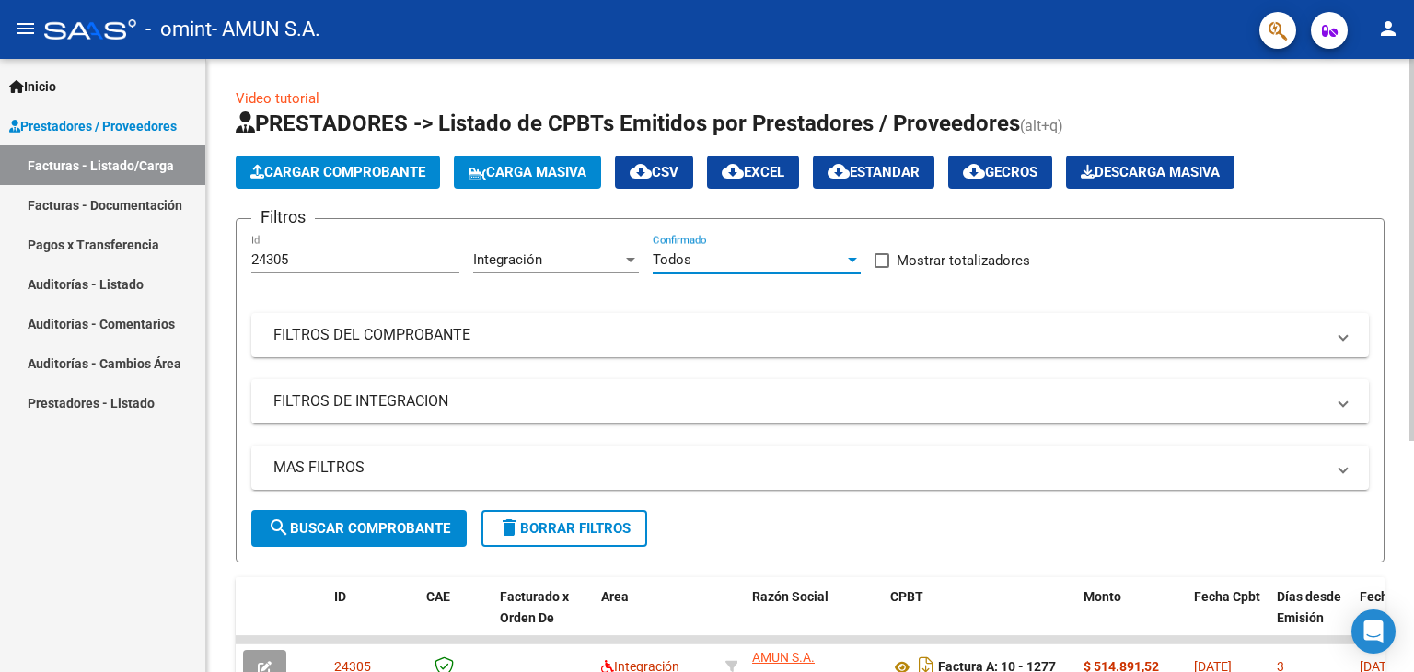
click at [852, 259] on div at bounding box center [852, 260] width 9 height 5
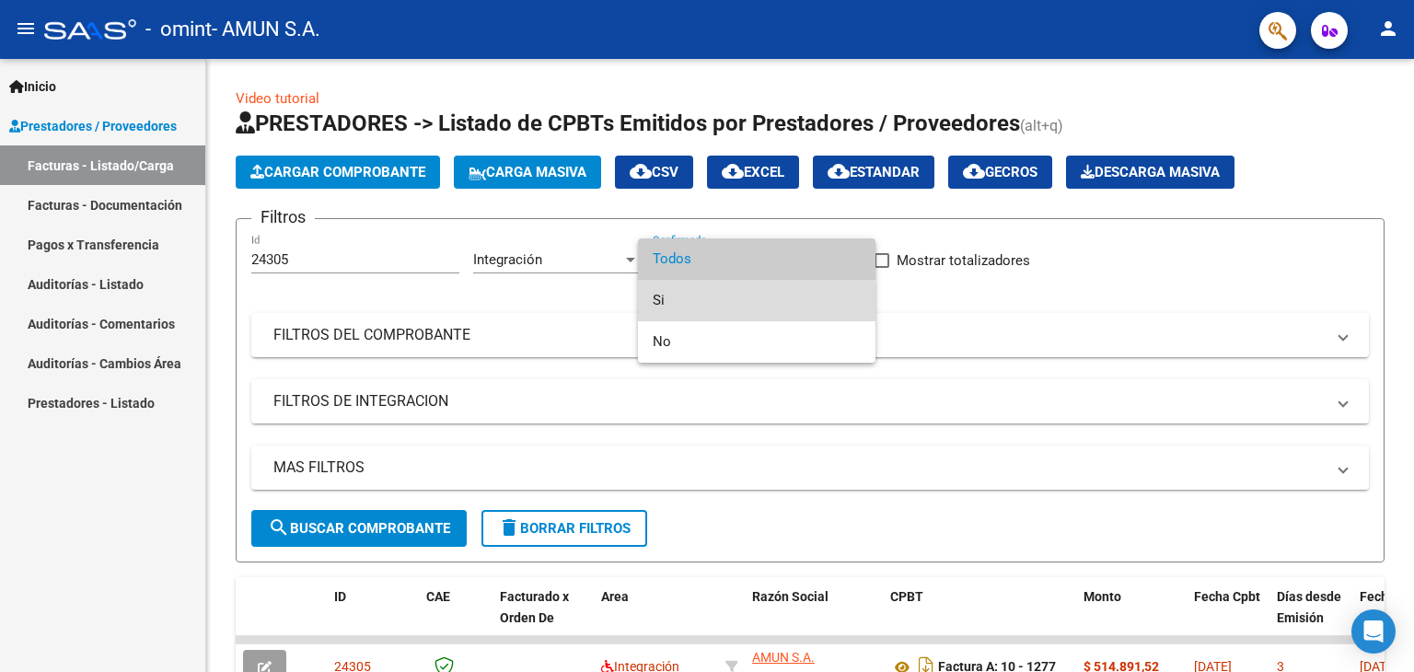
click at [677, 304] on span "Si" at bounding box center [757, 300] width 208 height 41
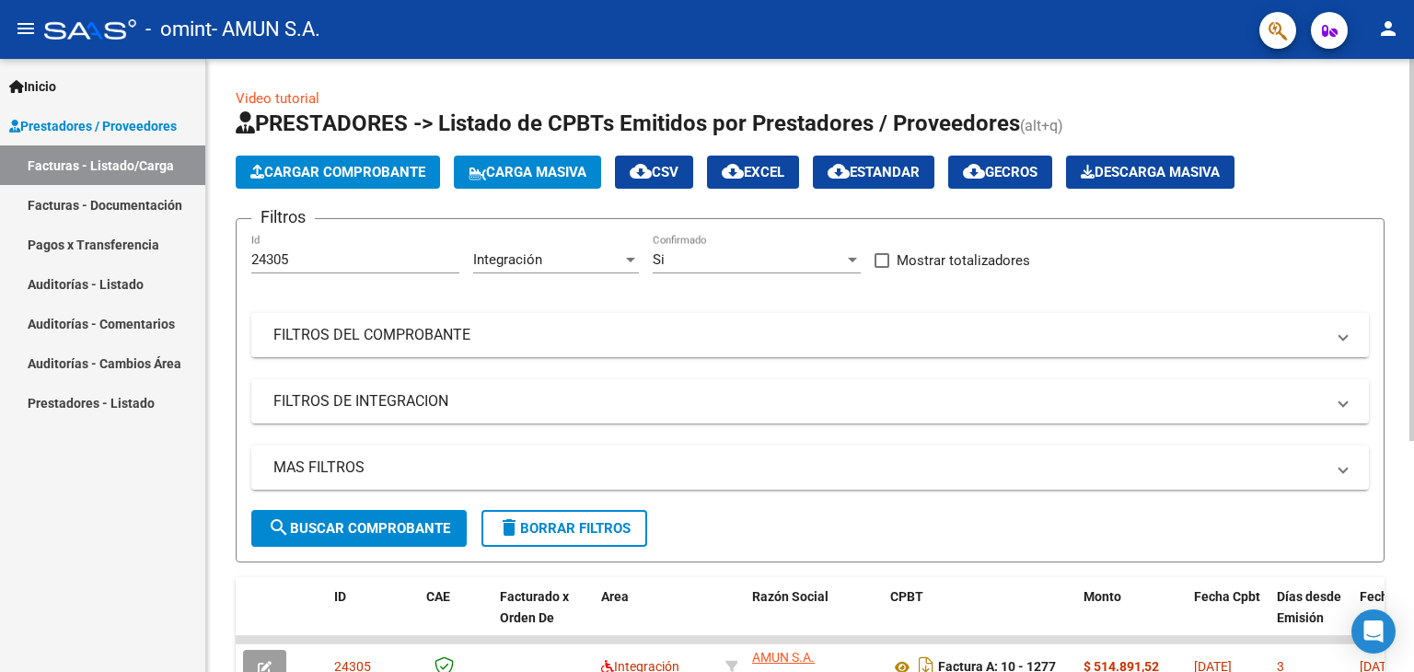
click at [1348, 337] on mat-expansion-panel-header "FILTROS DEL COMPROBANTE" at bounding box center [809, 335] width 1117 height 44
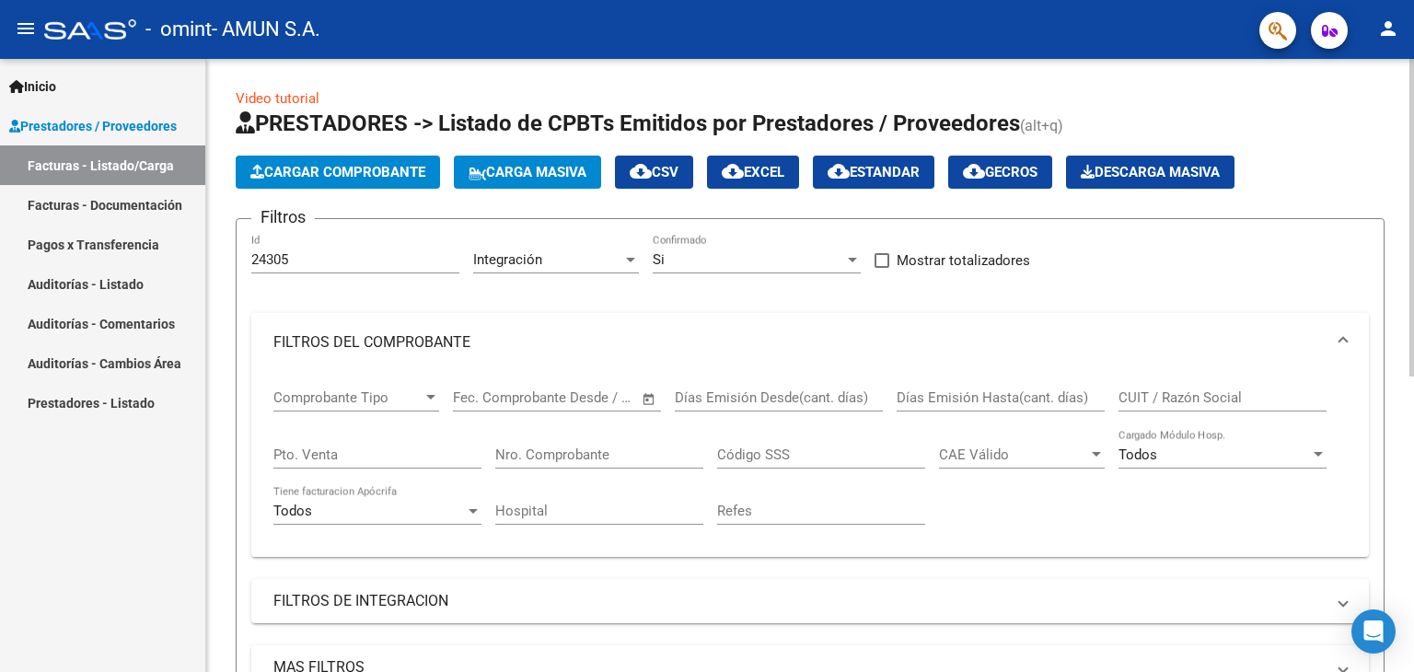
click at [1348, 337] on mat-expansion-panel-header "FILTROS DEL COMPROBANTE" at bounding box center [809, 342] width 1117 height 59
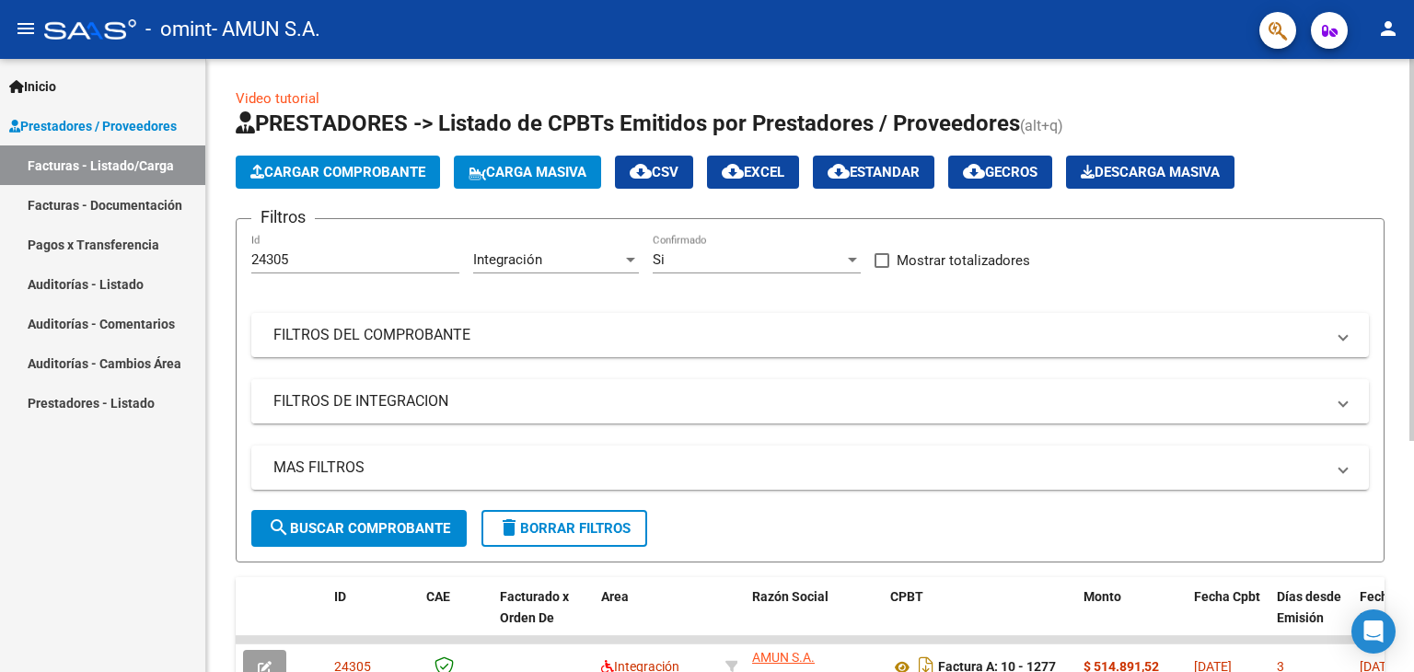
click at [1344, 402] on span at bounding box center [1342, 401] width 7 height 20
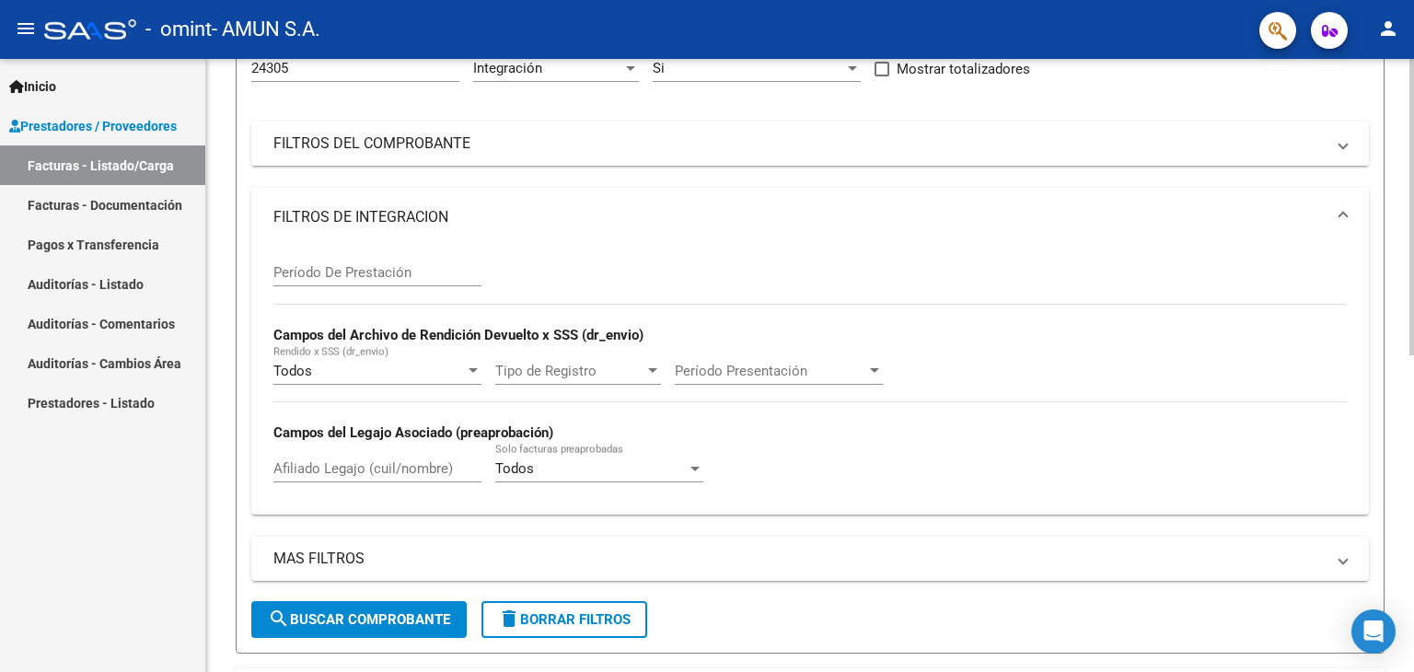
scroll to position [184, 0]
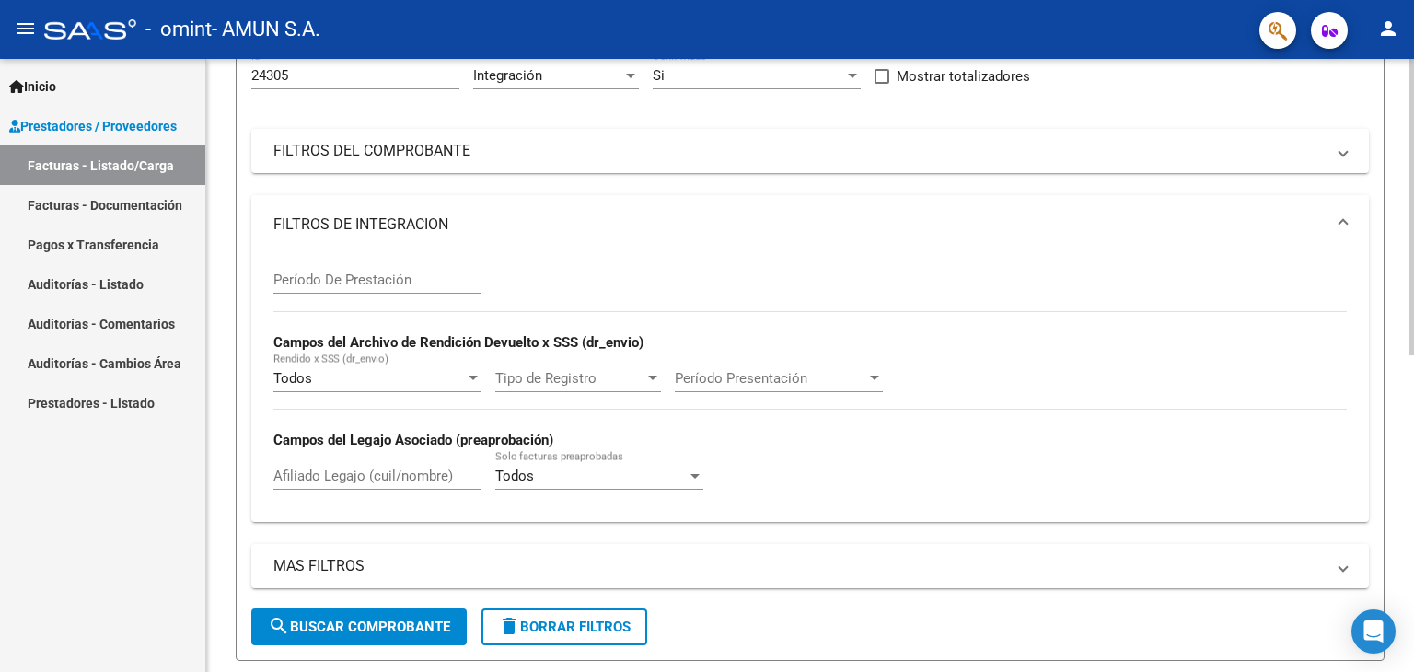
click at [1349, 218] on mat-expansion-panel-header "FILTROS DE INTEGRACION" at bounding box center [809, 224] width 1117 height 59
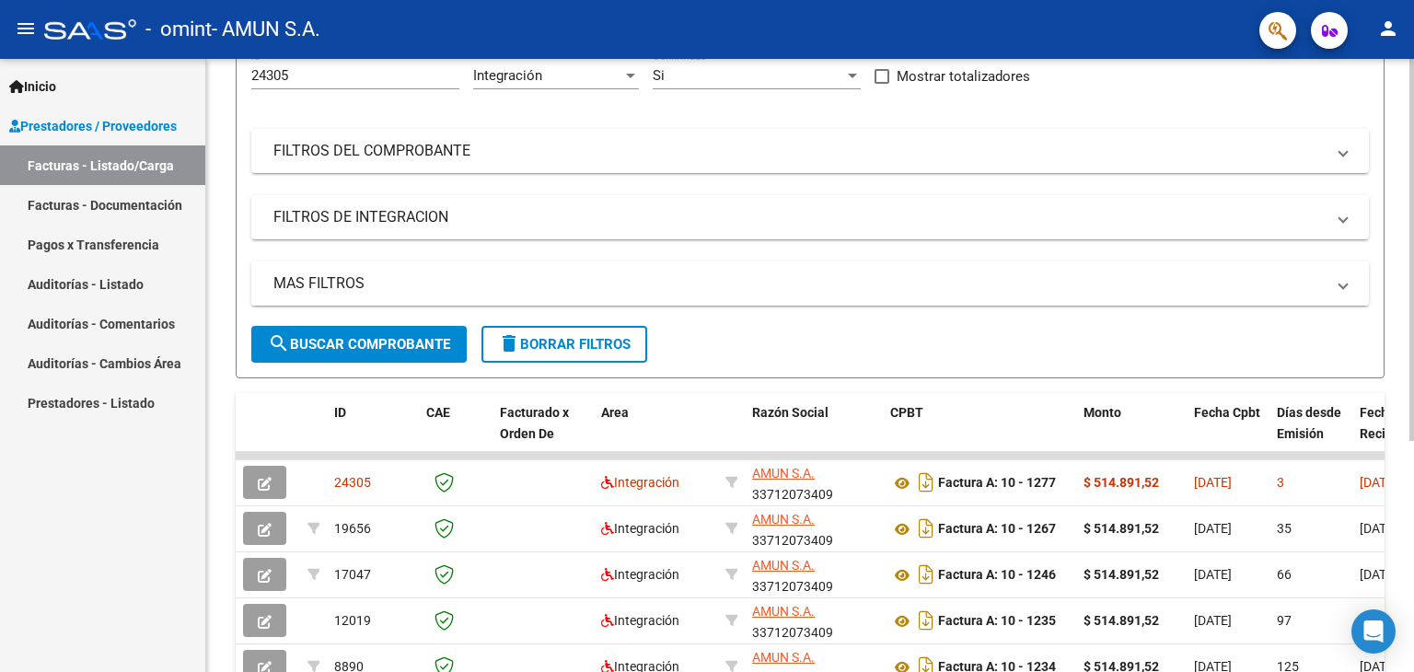
click at [1337, 284] on span "MAS FILTROS" at bounding box center [806, 283] width 1066 height 20
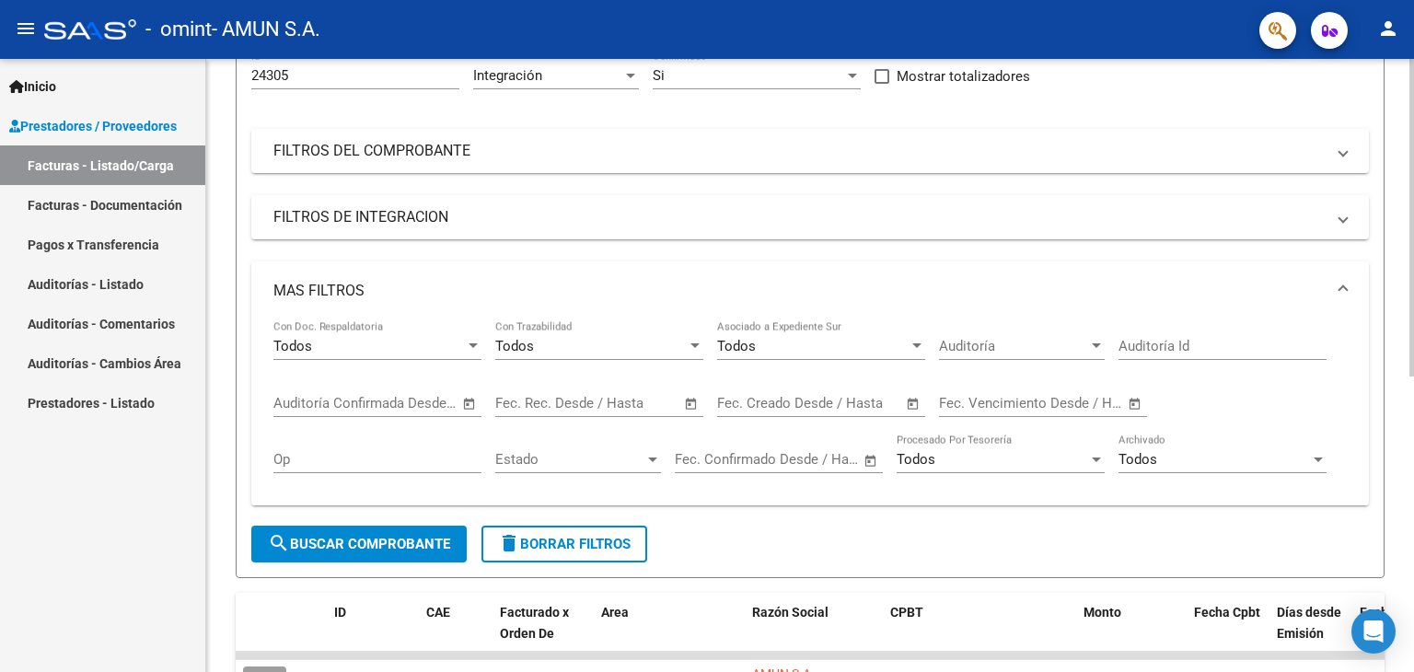
click at [1337, 284] on span "MAS FILTROS" at bounding box center [806, 291] width 1066 height 20
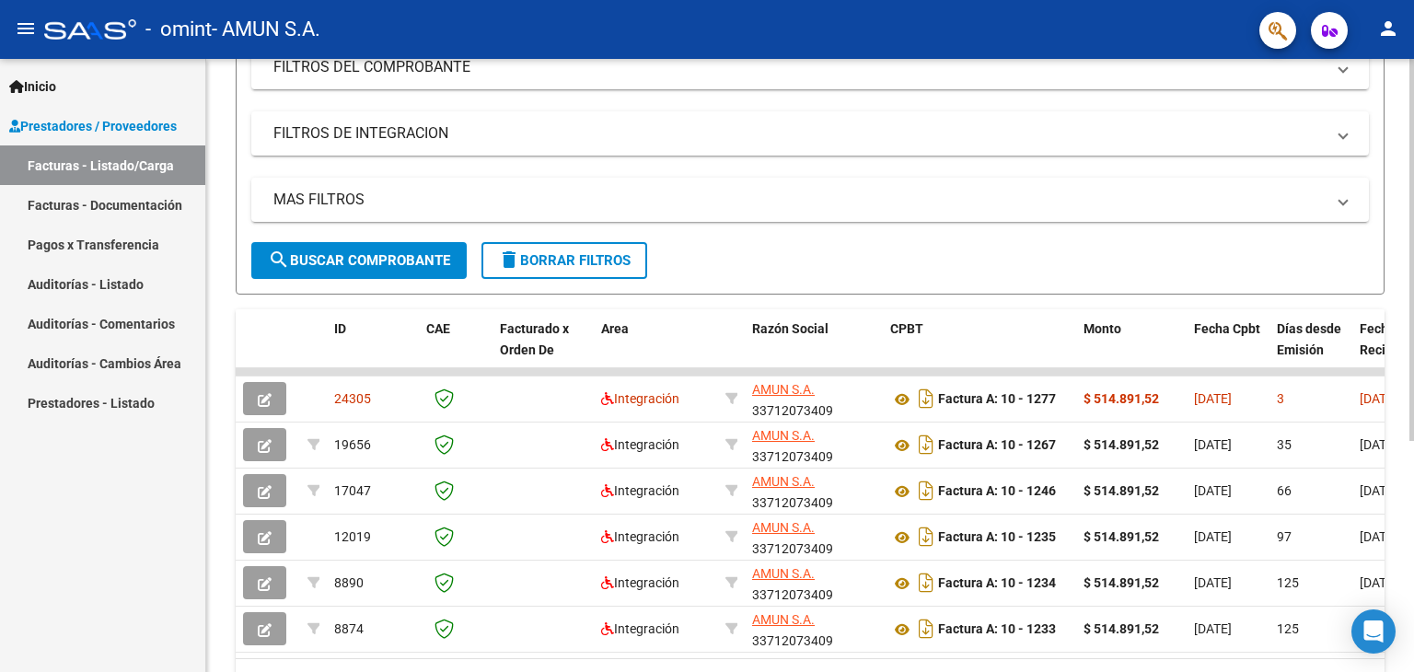
scroll to position [372, 0]
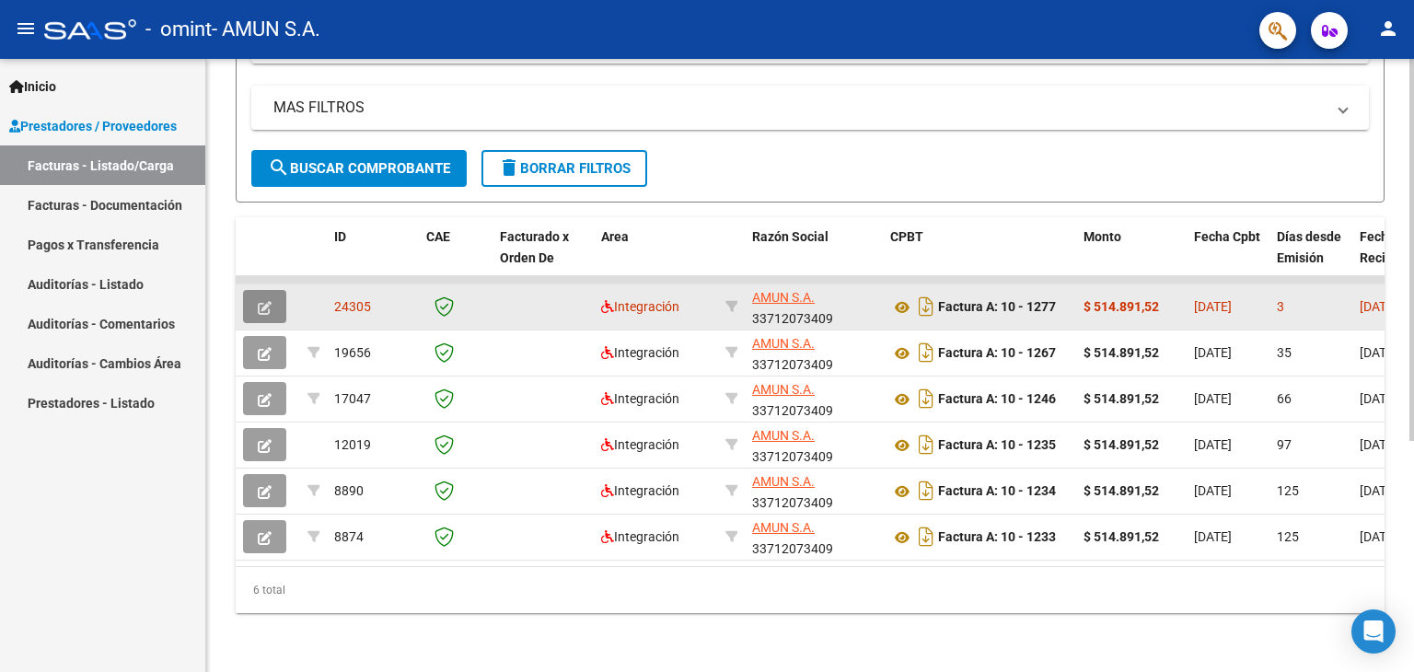
click at [261, 301] on icon "button" at bounding box center [265, 308] width 14 height 14
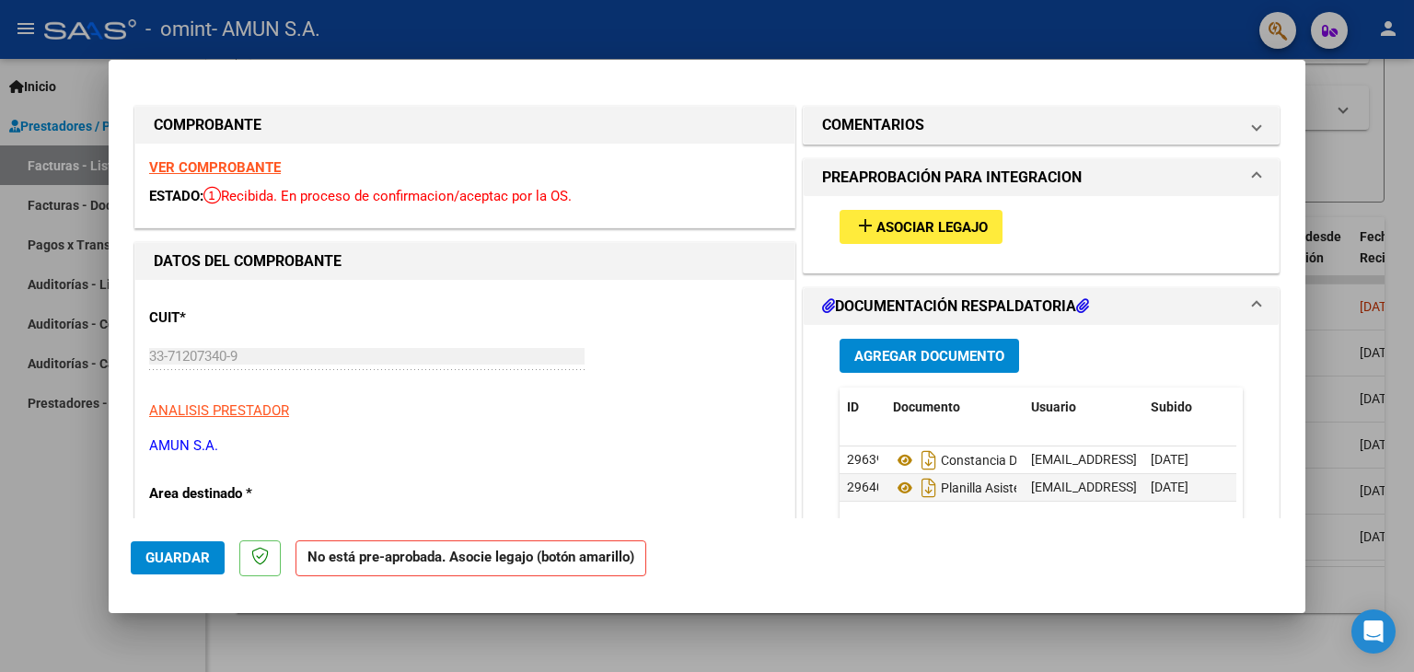
type input "$ 0,00"
